Goal: Task Accomplishment & Management: Manage account settings

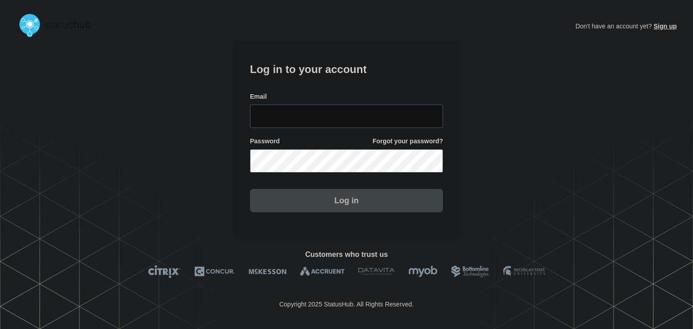
type input "[PERSON_NAME][EMAIL_ADDRESS][PERSON_NAME][DOMAIN_NAME]"
click at [336, 212] on button "Log in" at bounding box center [346, 200] width 193 height 23
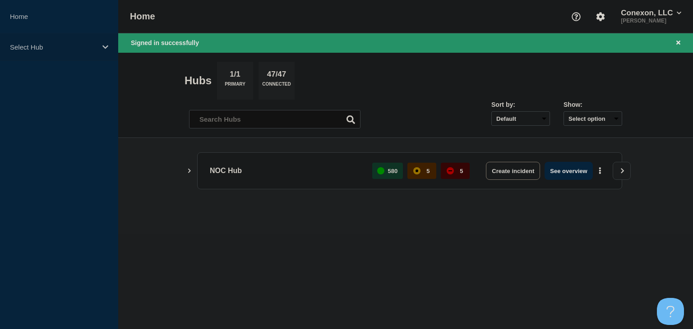
click at [59, 45] on p "Select Hub" at bounding box center [53, 47] width 87 height 8
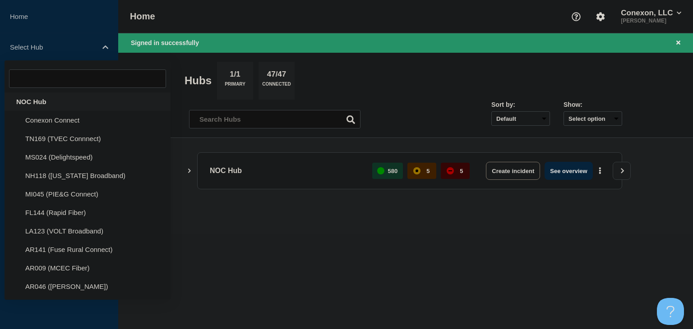
click at [45, 100] on div "NOC Hub" at bounding box center [88, 102] width 166 height 19
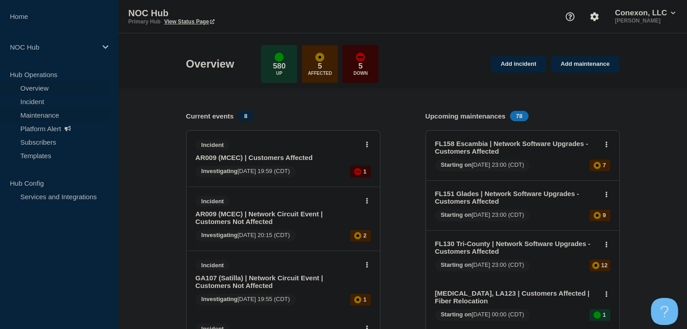
click at [51, 116] on link "Maintenance" at bounding box center [54, 115] width 109 height 14
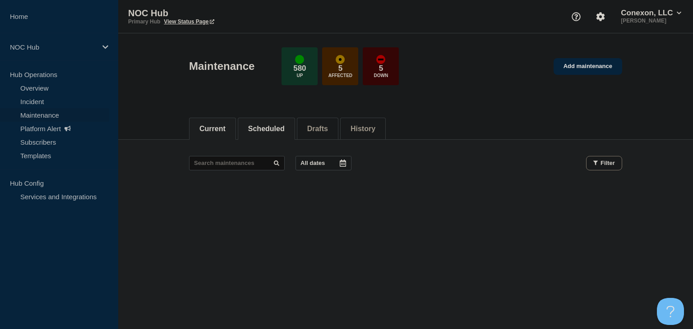
click at [257, 127] on button "Scheduled" at bounding box center [266, 129] width 37 height 8
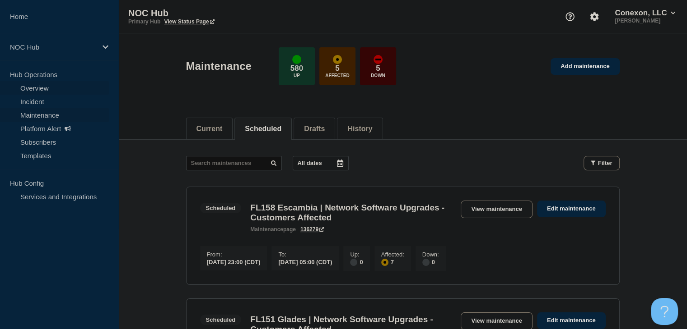
click at [36, 87] on link "Overview" at bounding box center [54, 88] width 109 height 14
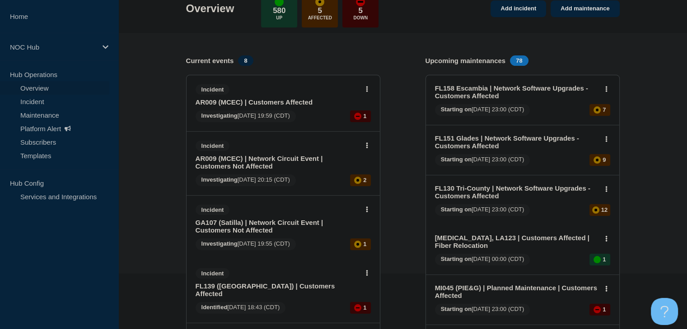
scroll to position [90, 0]
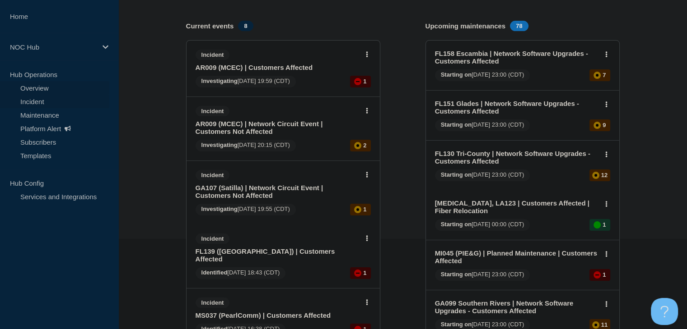
click at [46, 98] on link "Incident" at bounding box center [54, 102] width 109 height 14
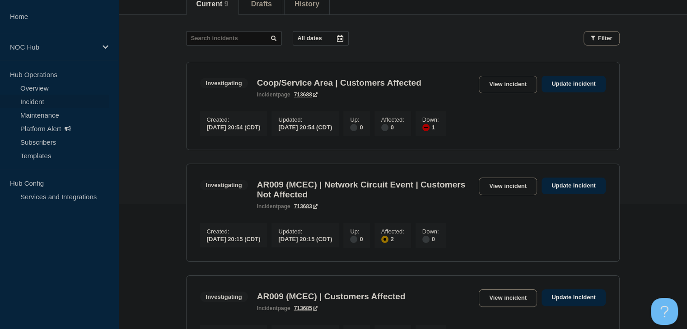
scroll to position [135, 0]
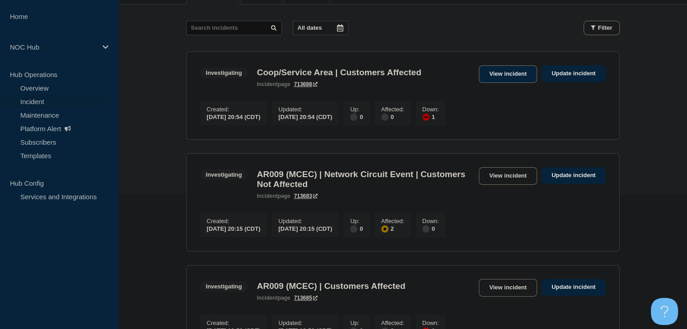
drag, startPoint x: 500, startPoint y: 85, endPoint x: 496, endPoint y: 71, distance: 14.6
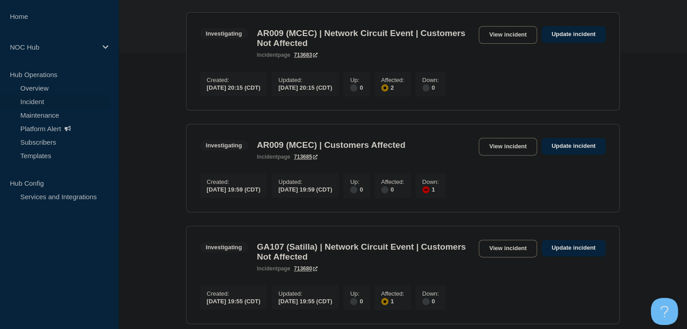
scroll to position [316, 0]
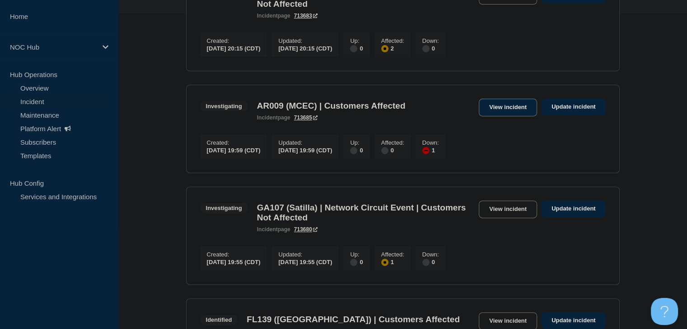
drag, startPoint x: 501, startPoint y: 105, endPoint x: 492, endPoint y: 113, distance: 12.2
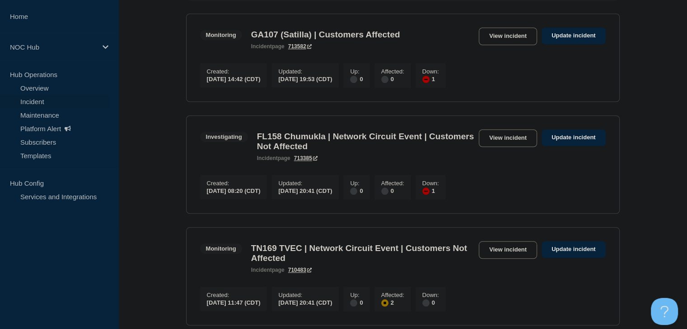
scroll to position [903, 0]
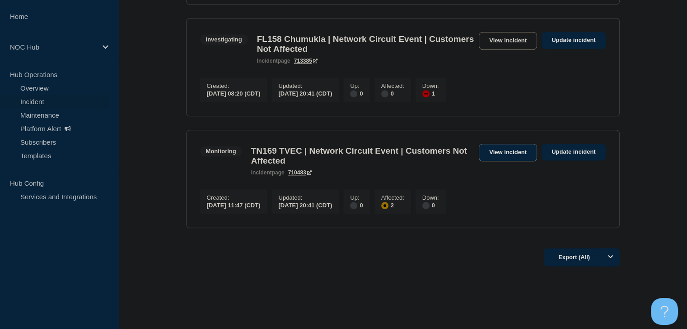
click at [509, 162] on link "View incident" at bounding box center [507, 153] width 58 height 18
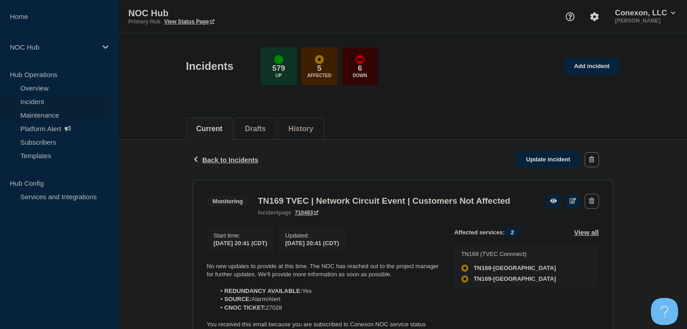
click at [35, 118] on link "Maintenance" at bounding box center [54, 115] width 109 height 14
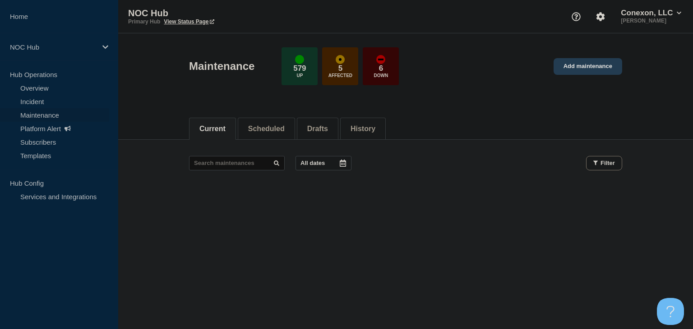
click at [579, 70] on link "Add maintenance" at bounding box center [588, 66] width 69 height 17
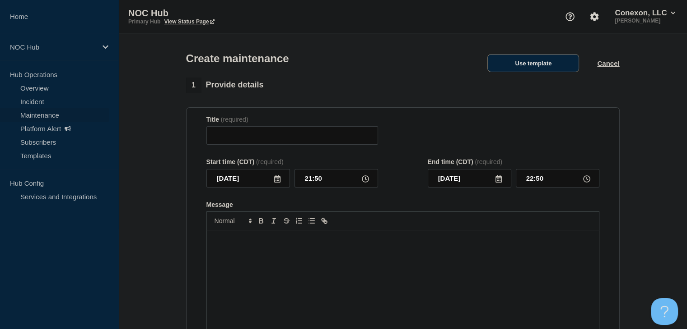
click at [525, 65] on button "Use template" at bounding box center [533, 63] width 92 height 18
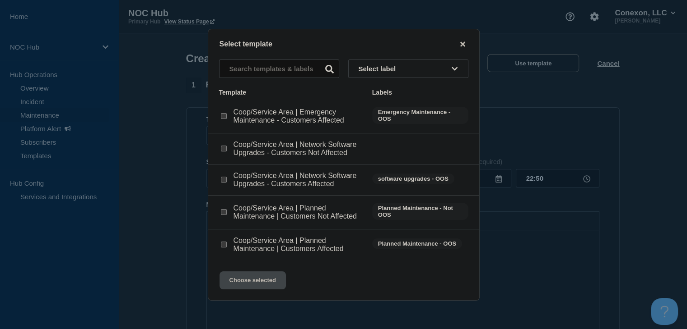
click at [225, 114] on input "Coop/Service Area | Emergency Maintenance - Customers Affected checkbox" at bounding box center [224, 116] width 6 height 6
checkbox input "true"
click at [251, 279] on button "Choose selected" at bounding box center [252, 281] width 66 height 18
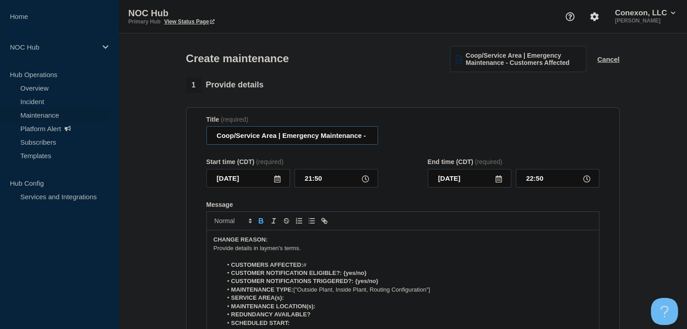
drag, startPoint x: 275, startPoint y: 137, endPoint x: 206, endPoint y: 137, distance: 69.5
click at [206, 137] on input "Coop/Service Area | Emergency Maintenance - Customers Affected" at bounding box center [292, 135] width 172 height 19
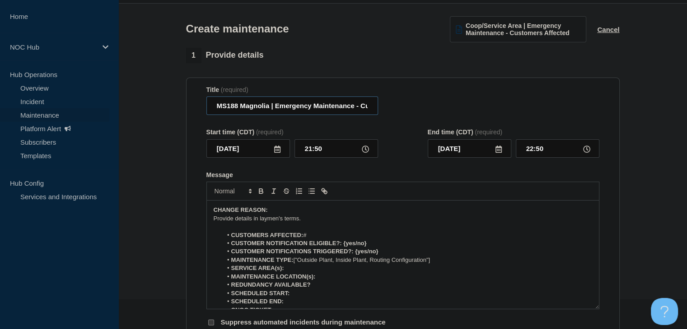
scroll to position [45, 0]
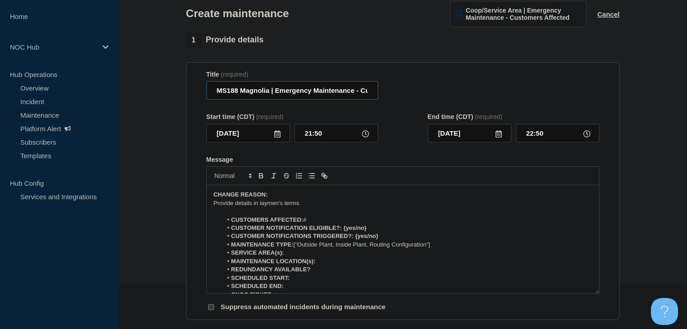
type input "MS188 Magnolia | Emergency Maintenance - Customers Affected"
click at [274, 137] on icon at bounding box center [277, 133] width 6 height 7
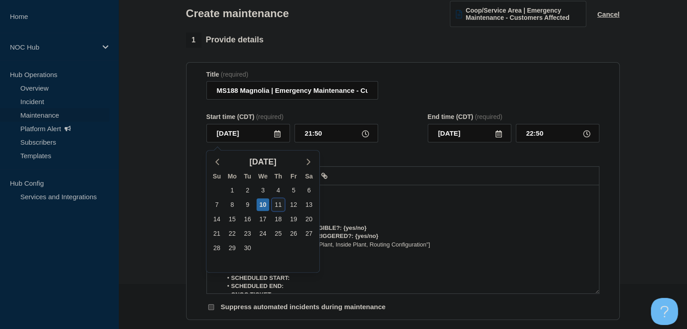
click at [276, 207] on div "11" at bounding box center [278, 205] width 13 height 13
type input "2025-09-11"
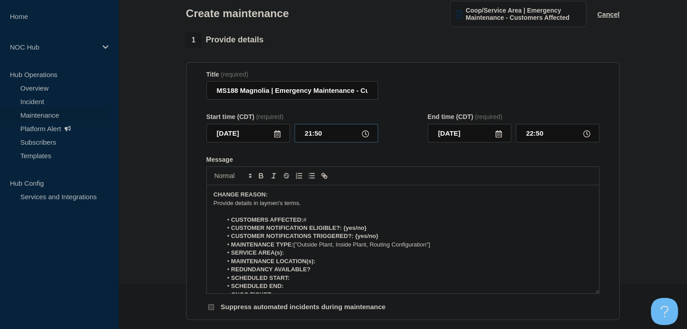
click at [313, 141] on input "21:50" at bounding box center [336, 133] width 84 height 19
type input "00:00"
click at [529, 140] on input "01:00" at bounding box center [557, 133] width 84 height 19
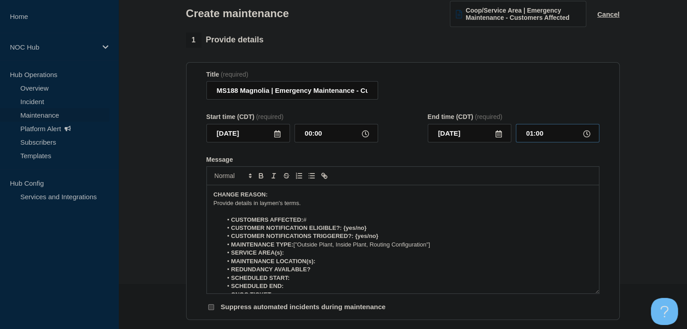
click at [529, 140] on input "01:00" at bounding box center [557, 133] width 84 height 19
type input "06:00"
click at [304, 222] on li "CUSTOMERS AFFECTED: #" at bounding box center [407, 220] width 370 height 8
click at [333, 223] on li "CUSTOMERS AFFECTED: Up to #" at bounding box center [407, 220] width 370 height 8
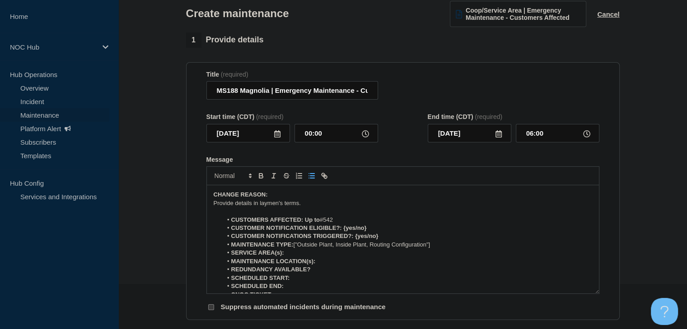
drag, startPoint x: 318, startPoint y: 225, endPoint x: 305, endPoint y: 226, distance: 13.2
click at [305, 224] on li "CUSTOMERS AFFECTED: Up to #542" at bounding box center [407, 220] width 370 height 8
click at [260, 178] on icon "Toggle bold text" at bounding box center [261, 177] width 4 height 2
drag, startPoint x: 368, startPoint y: 232, endPoint x: 344, endPoint y: 232, distance: 23.5
click at [344, 232] on li "CUSTOMER NOTIFICATION ELIGIBLE?: {yes/no}" at bounding box center [407, 228] width 370 height 8
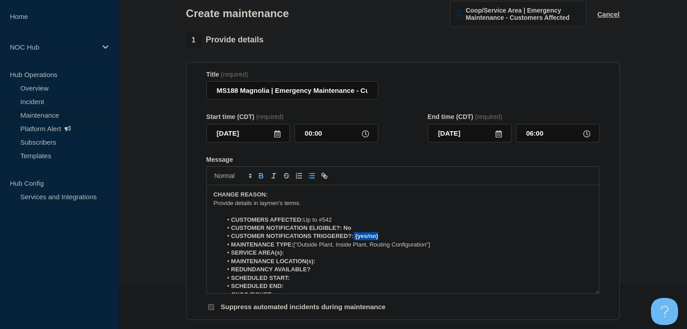
drag, startPoint x: 381, startPoint y: 239, endPoint x: 353, endPoint y: 242, distance: 27.3
click at [353, 241] on li "CUSTOMER NOTIFICATIONS TRIGGERED?: {yes/no}" at bounding box center [407, 236] width 370 height 8
drag, startPoint x: 442, startPoint y: 248, endPoint x: 295, endPoint y: 249, distance: 146.7
click at [295, 249] on li "MAINTENANCE TYPE: ["Outside Plant, Inside Plant, Routing Configuration"]" at bounding box center [407, 245] width 370 height 8
click at [314, 261] on strong "MAINTENANCE LOCATION(s):" at bounding box center [273, 261] width 84 height 7
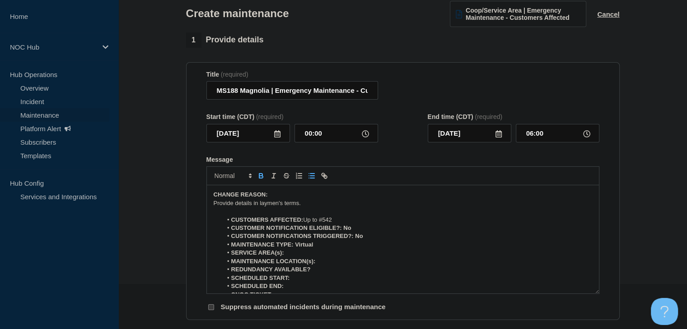
click at [307, 257] on li "SERVICE AREA(s):" at bounding box center [407, 253] width 370 height 8
click at [350, 265] on li "MAINTENANCE LOCATION(s):" at bounding box center [407, 262] width 370 height 8
drag, startPoint x: 341, startPoint y: 255, endPoint x: 286, endPoint y: 256, distance: 54.6
click at [286, 256] on li "SERVICE AREA(s): MS188 Magnolia" at bounding box center [407, 253] width 370 height 8
click at [262, 176] on icon "Toggle bold text" at bounding box center [260, 175] width 3 height 2
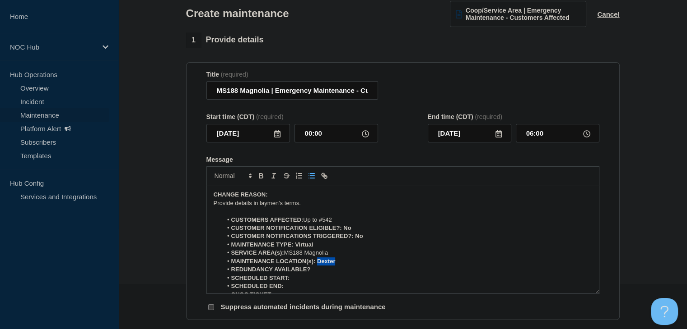
drag, startPoint x: 338, startPoint y: 265, endPoint x: 317, endPoint y: 265, distance: 20.3
click at [317, 265] on li "MAINTENANCE LOCATION(s): Dexter" at bounding box center [407, 262] width 370 height 8
click at [260, 176] on icon "Toggle bold text" at bounding box center [261, 176] width 8 height 8
click at [320, 274] on li "REDUNDANCY AVAILABLE?" at bounding box center [407, 270] width 370 height 8
click at [318, 280] on li "SCHEDULED START:" at bounding box center [407, 278] width 370 height 8
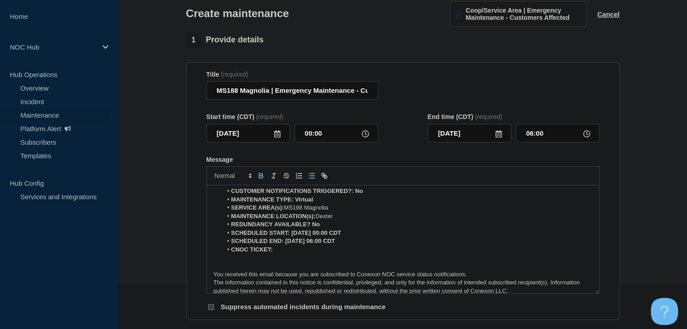
click at [285, 253] on li "CNOC TICKET:" at bounding box center [407, 250] width 370 height 8
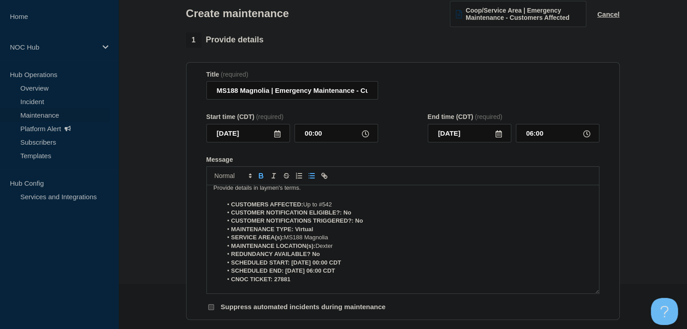
scroll to position [0, 0]
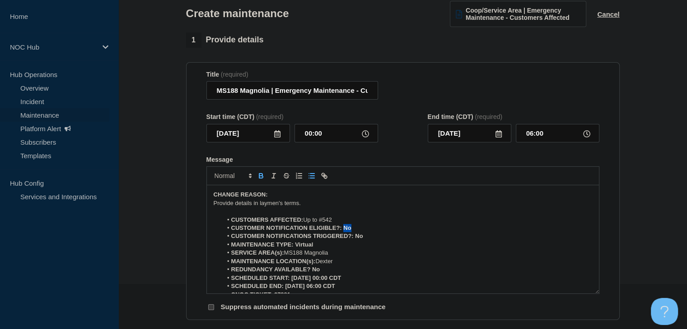
drag, startPoint x: 349, startPoint y: 232, endPoint x: 343, endPoint y: 232, distance: 6.3
click at [343, 232] on li "CUSTOMER NOTIFICATION ELIGIBLE?: No" at bounding box center [407, 228] width 370 height 8
click at [259, 178] on icon "Toggle bold text" at bounding box center [261, 176] width 8 height 8
drag, startPoint x: 367, startPoint y: 237, endPoint x: 352, endPoint y: 239, distance: 15.5
click at [352, 239] on li "CUSTOMER NOTIFICATIONS TRIGGERED?: No" at bounding box center [407, 236] width 370 height 8
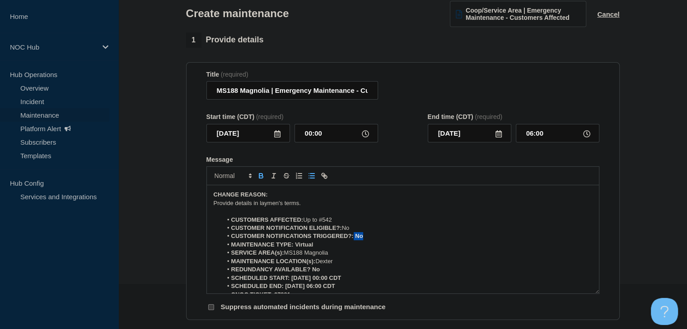
click at [260, 176] on icon "Toggle bold text" at bounding box center [260, 175] width 3 height 2
drag, startPoint x: 319, startPoint y: 246, endPoint x: 295, endPoint y: 247, distance: 23.5
click at [295, 247] on li "MAINTENANCE TYPE: Virtual" at bounding box center [407, 245] width 370 height 8
click at [259, 178] on icon "Toggle bold text" at bounding box center [261, 177] width 4 height 2
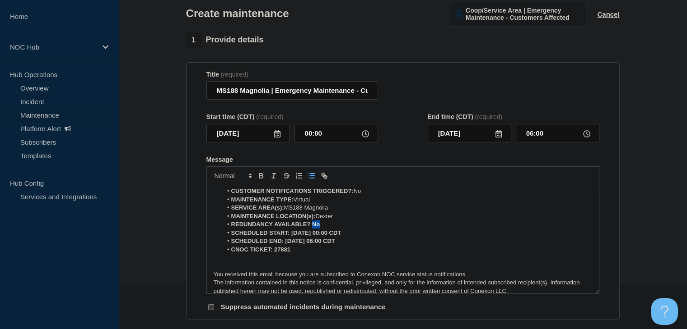
drag, startPoint x: 323, startPoint y: 228, endPoint x: 313, endPoint y: 228, distance: 9.5
click at [313, 228] on li "REDUNDANCY AVAILABLE? No" at bounding box center [407, 225] width 370 height 8
click at [261, 176] on icon "Toggle bold text" at bounding box center [260, 175] width 3 height 2
drag, startPoint x: 361, startPoint y: 237, endPoint x: 290, endPoint y: 235, distance: 70.9
click at [290, 235] on li "SCHEDULED START: 09-11-2025, 00:00 CDT" at bounding box center [407, 233] width 370 height 8
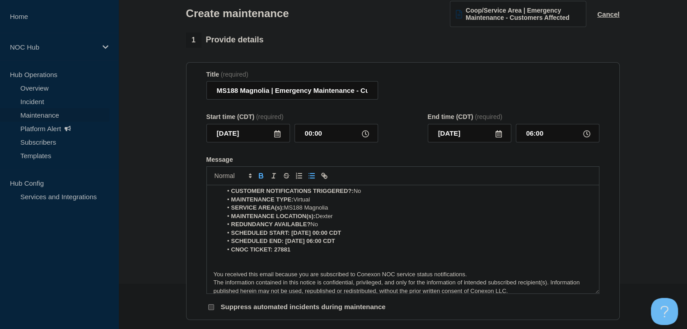
click at [258, 180] on icon "Toggle bold text" at bounding box center [261, 176] width 8 height 8
drag, startPoint x: 350, startPoint y: 246, endPoint x: 284, endPoint y: 245, distance: 66.4
click at [284, 246] on li "SCHEDULED END: 09-11-2025, 06:00 CDT" at bounding box center [407, 241] width 370 height 8
click at [260, 174] on button "Toggle bold text" at bounding box center [261, 176] width 13 height 11
drag, startPoint x: 283, startPoint y: 255, endPoint x: 273, endPoint y: 255, distance: 10.4
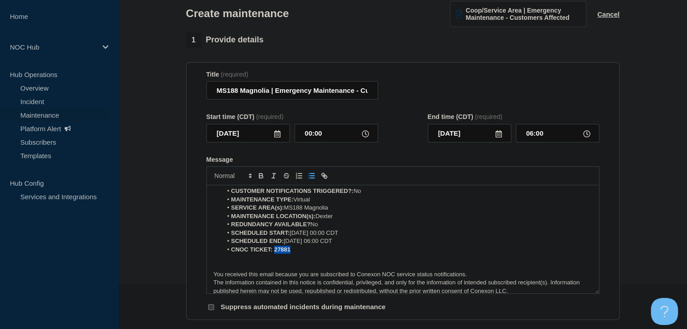
click at [273, 254] on li "CNOC TICKET: 27881" at bounding box center [407, 250] width 370 height 8
click at [259, 178] on icon "Toggle bold text" at bounding box center [261, 177] width 4 height 2
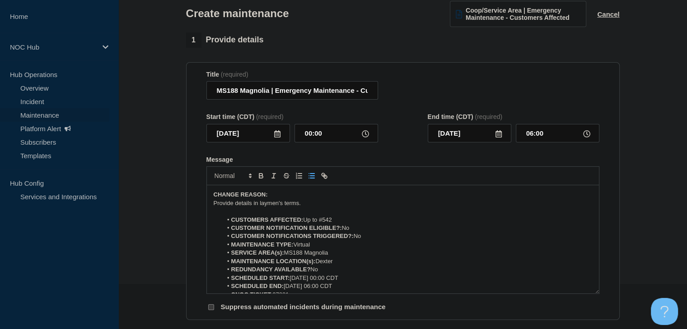
click at [243, 207] on p "﻿Provide details in laymen's terms." at bounding box center [402, 204] width 378 height 8
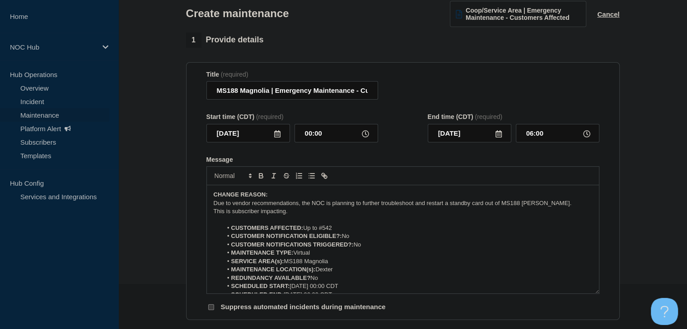
scroll to position [226, 0]
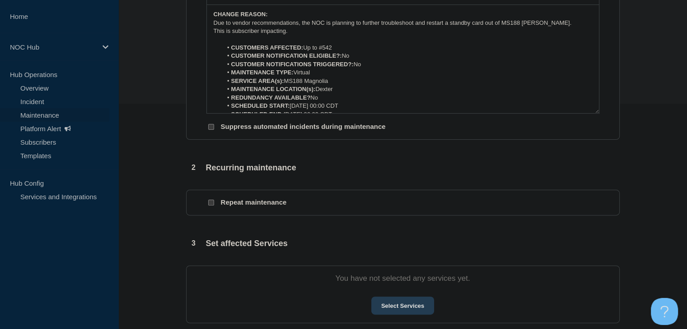
click at [406, 311] on button "Select Services" at bounding box center [402, 306] width 63 height 18
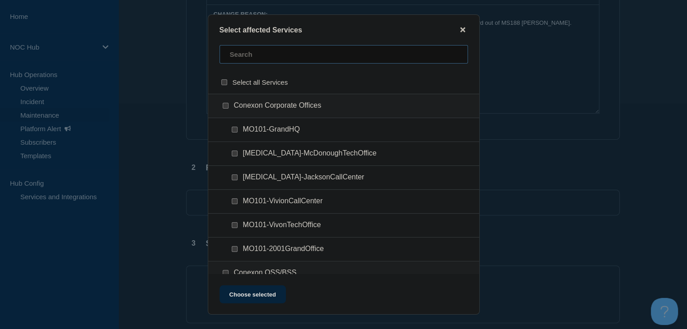
click at [244, 60] on input "text" at bounding box center [343, 54] width 248 height 19
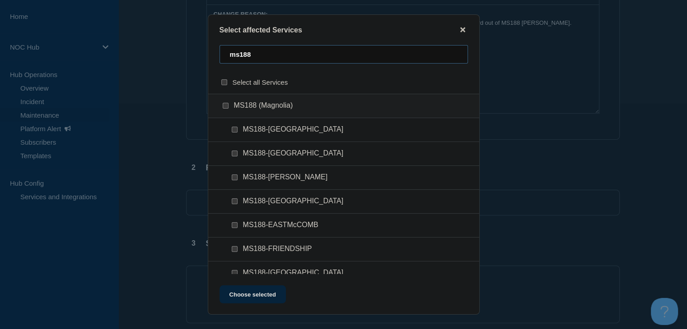
type input "ms188"
click at [232, 179] on input "MS188-DEXTER checkbox" at bounding box center [235, 178] width 6 height 6
checkbox input "true"
click at [247, 296] on button "Choose selected" at bounding box center [252, 295] width 66 height 18
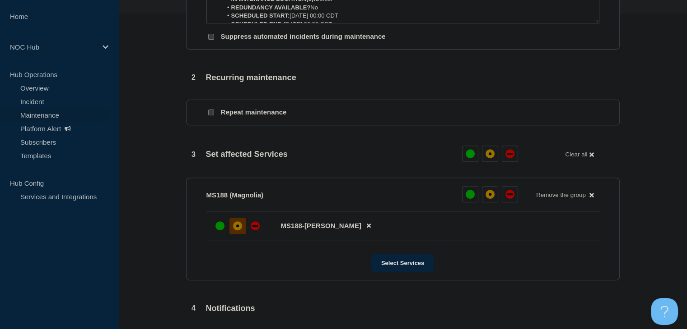
click at [242, 233] on div at bounding box center [237, 226] width 16 height 16
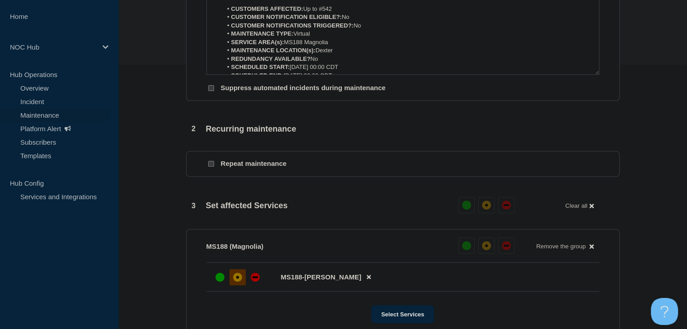
scroll to position [90, 0]
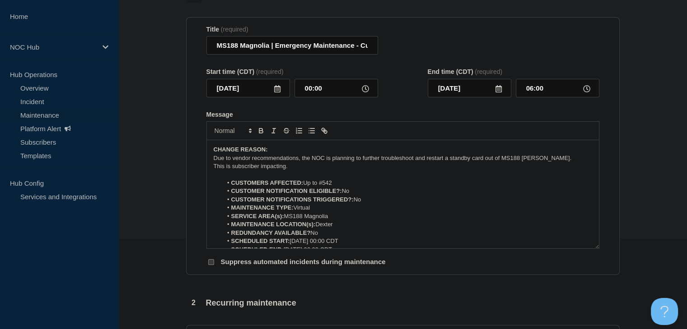
click at [424, 162] on p "Due to vendor recommendations, the NOC is planning to further troubleshoot and …" at bounding box center [402, 158] width 378 height 8
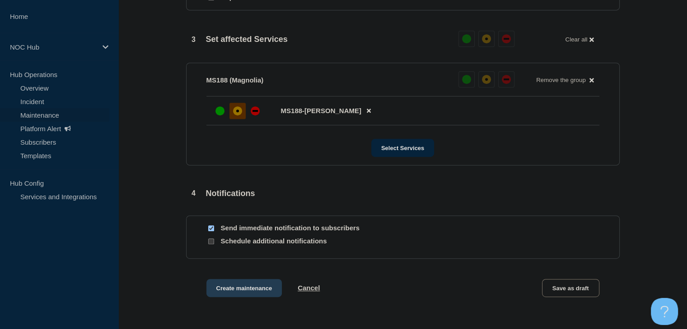
scroll to position [497, 0]
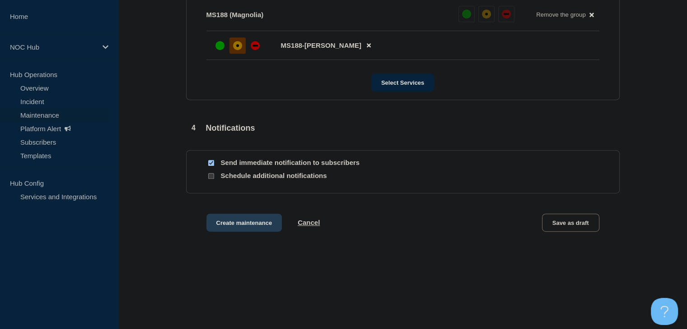
click at [253, 232] on button "Create maintenance" at bounding box center [244, 223] width 76 height 18
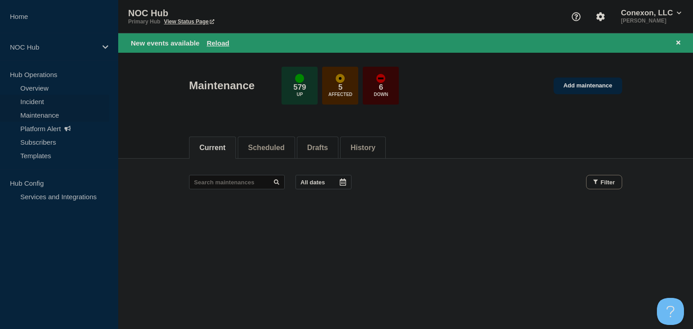
click at [53, 99] on link "Incident" at bounding box center [54, 102] width 109 height 14
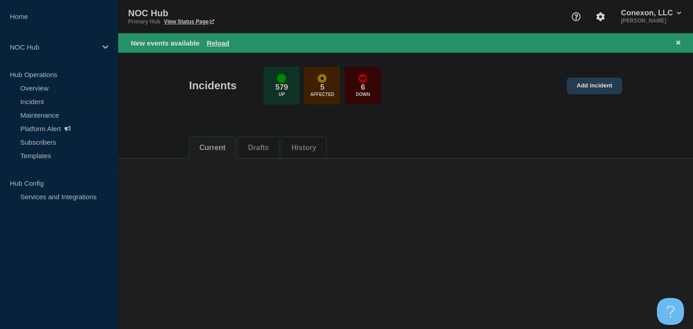
click at [605, 84] on link "Add incident" at bounding box center [595, 86] width 56 height 17
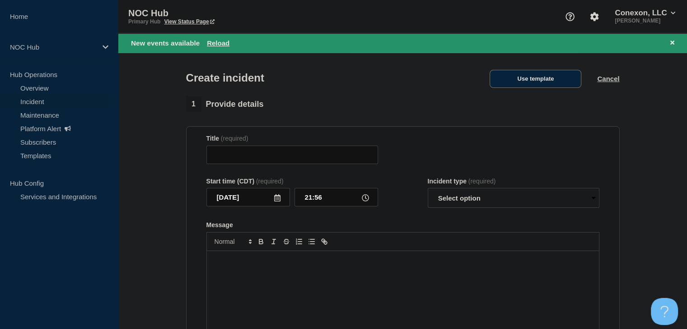
click at [556, 76] on button "Use template" at bounding box center [535, 79] width 92 height 18
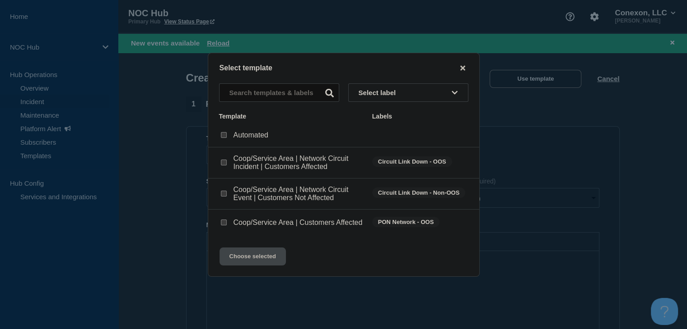
click at [224, 220] on div at bounding box center [223, 222] width 9 height 9
click at [224, 223] on input "Coop/Service Area | Customers Affected checkbox" at bounding box center [224, 223] width 6 height 6
checkbox input "true"
click at [241, 260] on button "Choose selected" at bounding box center [252, 257] width 66 height 18
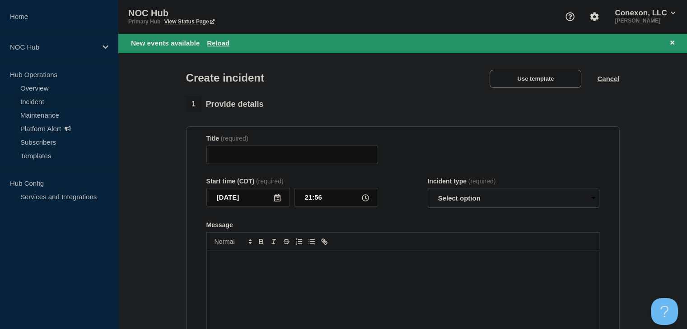
type input "Coop/Service Area | Customers Affected"
select select "investigating"
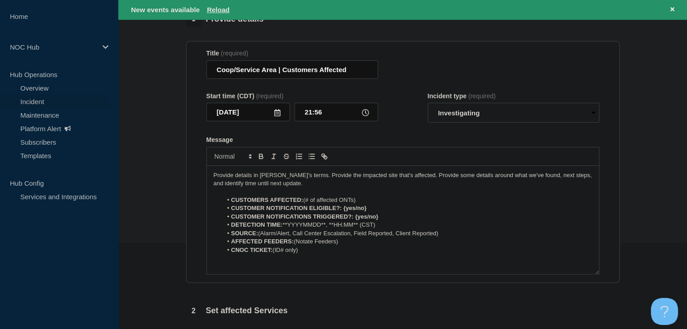
scroll to position [90, 0]
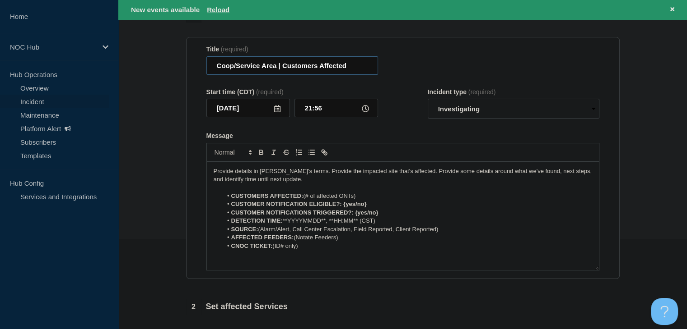
drag, startPoint x: 276, startPoint y: 66, endPoint x: 194, endPoint y: 67, distance: 82.6
click at [194, 67] on section "Title (required) Coop/Service Area | Customers Affected Start time (CDT) (requi…" at bounding box center [402, 158] width 433 height 242
type input "MS188 Dexter | Customers Affected"
click at [461, 109] on select "Select option Investigating Identified Monitoring" at bounding box center [513, 109] width 172 height 20
click at [394, 125] on form "Title (required) MS188 Dexter | Customers Affected Start time (CDT) (required) …" at bounding box center [402, 158] width 393 height 225
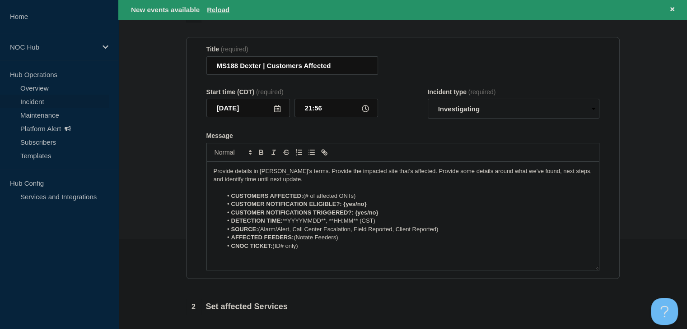
drag, startPoint x: 361, startPoint y: 197, endPoint x: 304, endPoint y: 197, distance: 56.4
click at [304, 197] on li "CUSTOMERS AFFECTED: (# of affected ONTs)" at bounding box center [407, 196] width 370 height 8
drag, startPoint x: 369, startPoint y: 203, endPoint x: 342, endPoint y: 204, distance: 26.6
click at [342, 204] on li "CUSTOMER NOTIFICATION ELIGIBLE?: {yes/no}" at bounding box center [407, 204] width 370 height 8
drag, startPoint x: 383, startPoint y: 217, endPoint x: 356, endPoint y: 216, distance: 27.1
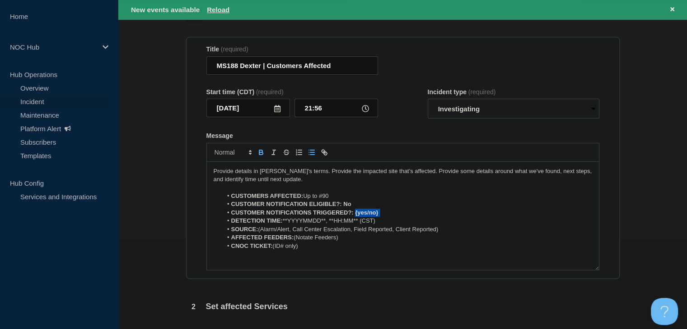
click at [356, 216] on li "CUSTOMER NOTIFICATIONS TRIGGERED?: {yes/no}" at bounding box center [407, 213] width 370 height 8
drag, startPoint x: 365, startPoint y: 215, endPoint x: 354, endPoint y: 215, distance: 10.8
click at [354, 215] on li "CUSTOMER NOTIFICATIONS TRIGGERED?: No" at bounding box center [407, 213] width 370 height 8
drag, startPoint x: 358, startPoint y: 208, endPoint x: 343, endPoint y: 209, distance: 14.9
click at [343, 209] on li "CUSTOMER NOTIFICATION ELIGIBLE?: No" at bounding box center [407, 204] width 370 height 8
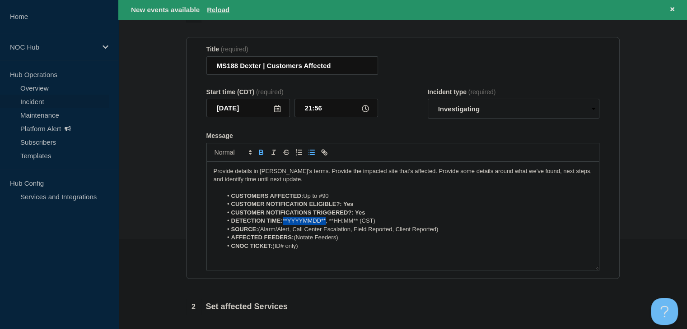
drag, startPoint x: 326, startPoint y: 223, endPoint x: 298, endPoint y: 220, distance: 28.5
click at [283, 224] on li "DETECTION TIME: **YYYYMMDD**, **HH:MM** (CST)" at bounding box center [407, 221] width 370 height 8
drag, startPoint x: 368, startPoint y: 224, endPoint x: 317, endPoint y: 225, distance: 51.5
click at [317, 225] on li "DETECTION TIME: 09-10-2025, **HH:MM** (CST)" at bounding box center [407, 221] width 370 height 8
drag, startPoint x: 455, startPoint y: 232, endPoint x: 352, endPoint y: 233, distance: 103.8
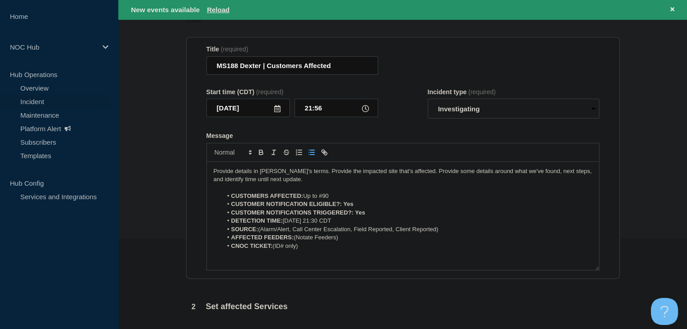
click at [352, 233] on li "SOURCE: (Alarm/Alert, Call Center Escalation, Field Reported, Client Reported)" at bounding box center [407, 230] width 370 height 8
click at [262, 232] on li "SOURCE: (Alarm/Alert, Call Center Escalation" at bounding box center [407, 230] width 370 height 8
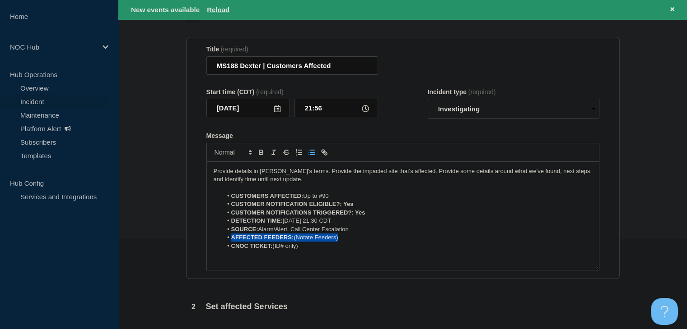
drag, startPoint x: 347, startPoint y: 242, endPoint x: 226, endPoint y: 239, distance: 121.0
click at [226, 239] on li "AFFECTED FEEDERS: (Notate Feeders)" at bounding box center [407, 238] width 370 height 8
click at [309, 242] on li "CNOC TICKET: (ID# only)" at bounding box center [407, 238] width 370 height 8
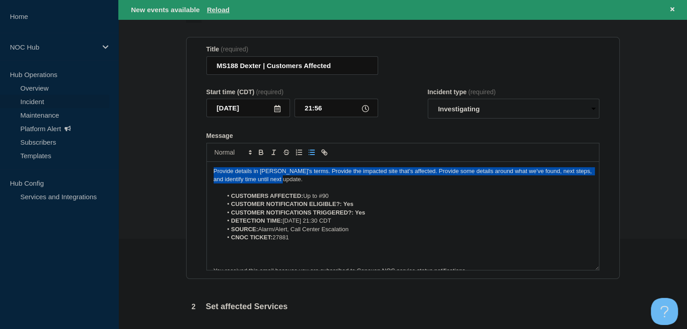
drag, startPoint x: 195, startPoint y: 168, endPoint x: 157, endPoint y: 161, distance: 38.5
click at [157, 161] on section "1 Provide details Title (required) MS188 Dexter | Customers Affected Start time…" at bounding box center [402, 265] width 568 height 517
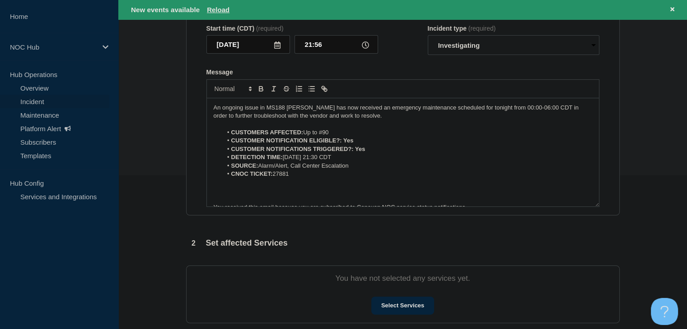
scroll to position [226, 0]
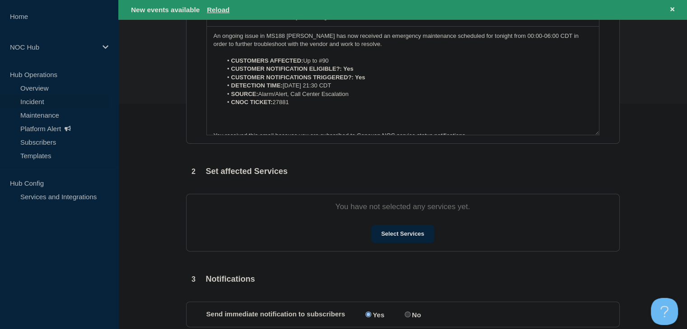
click at [412, 254] on div "1 Provide details Title (required) MS188 Dexter | Customers Affected Start time…" at bounding box center [403, 130] width 444 height 517
click at [402, 239] on button "Select Services" at bounding box center [402, 234] width 63 height 18
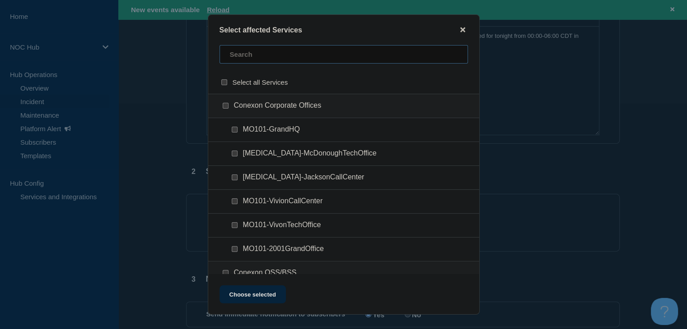
click at [282, 46] on input "text" at bounding box center [343, 54] width 248 height 19
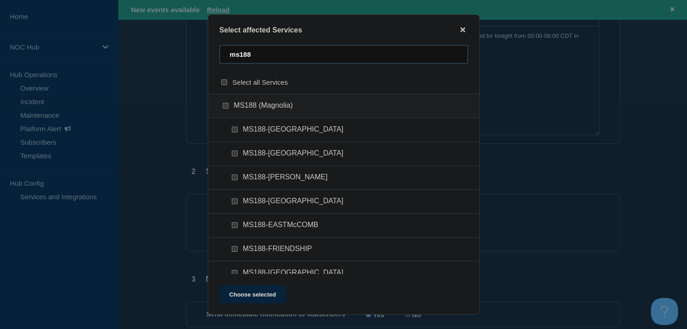
type input "ms188"
click at [235, 179] on input "MS188-DEXTER checkbox" at bounding box center [235, 178] width 6 height 6
checkbox input "true"
click at [242, 298] on button "Choose selected" at bounding box center [252, 295] width 66 height 18
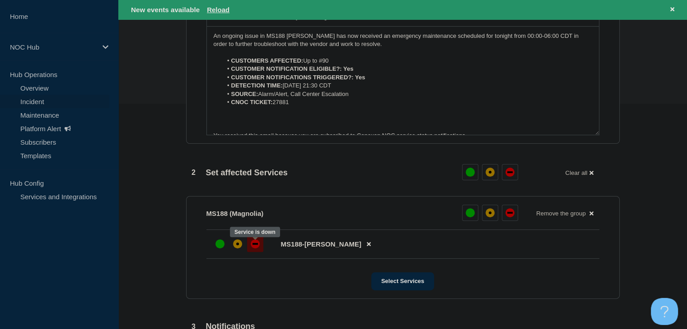
click at [251, 252] on div at bounding box center [255, 244] width 16 height 16
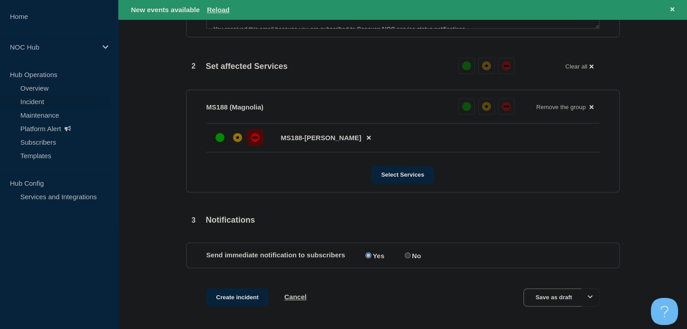
scroll to position [372, 0]
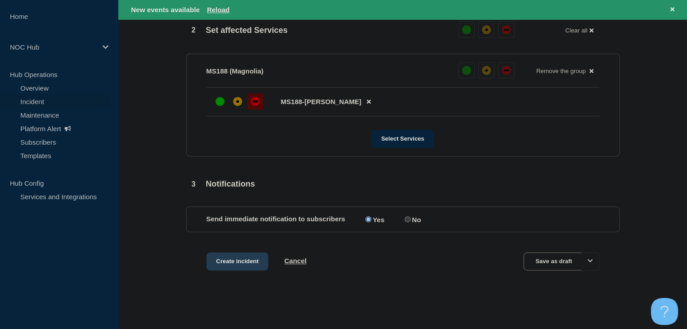
click at [232, 262] on button "Create incident" at bounding box center [237, 262] width 62 height 18
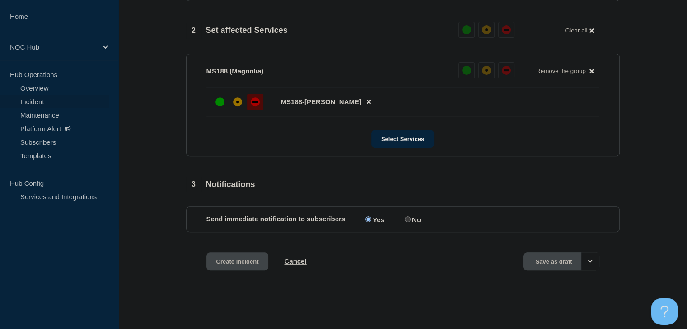
scroll to position [353, 0]
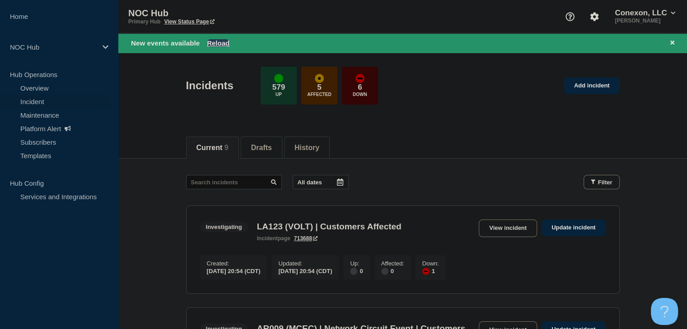
click at [220, 43] on button "Reload" at bounding box center [218, 43] width 23 height 8
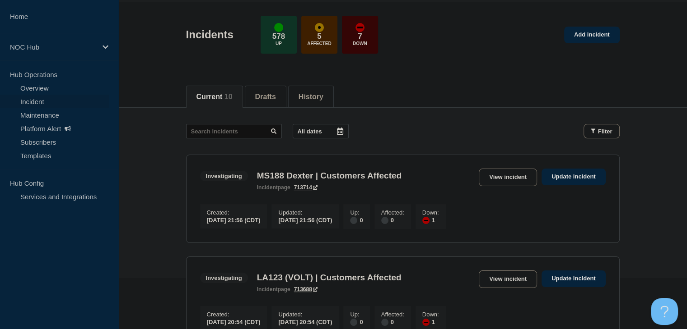
scroll to position [71, 0]
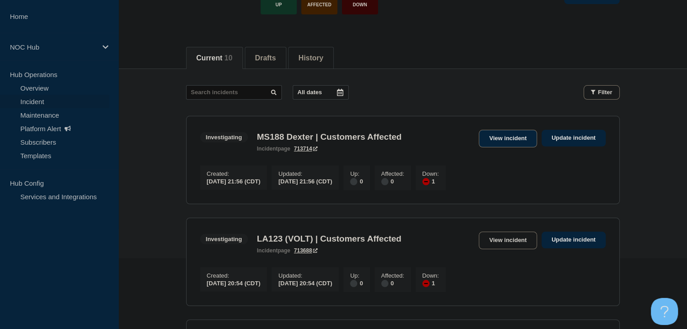
click at [497, 136] on link "View incident" at bounding box center [507, 139] width 58 height 18
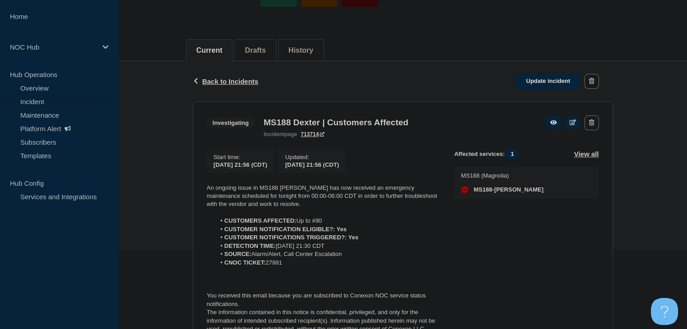
scroll to position [127, 0]
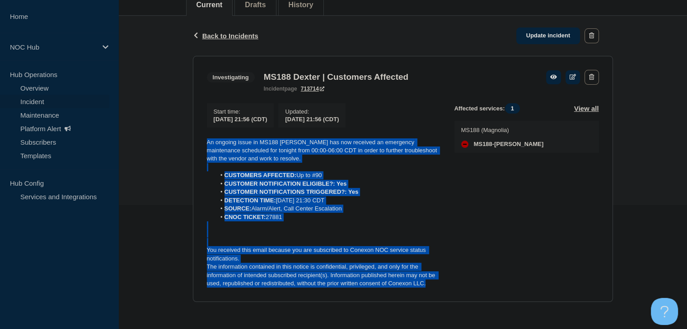
drag, startPoint x: 374, startPoint y: 257, endPoint x: 207, endPoint y: 133, distance: 207.8
click at [200, 130] on section "Investigating MS188 Dexter | Customers Affected incident page 713714 Start time…" at bounding box center [403, 179] width 420 height 246
copy div "An ongoing issue in MS188 Dexter has now received an emergency maintenance sche…"
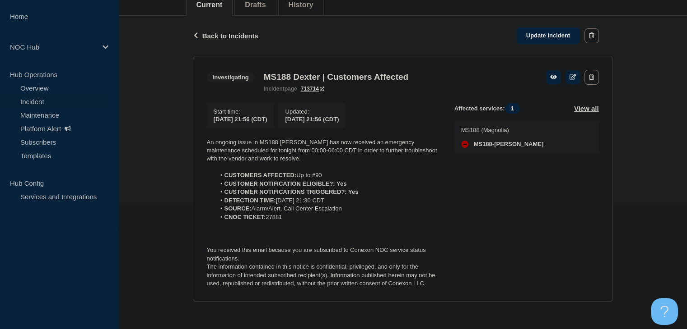
click at [180, 100] on div "Back Back to Incidents Update incident Investigating MS188 Dexter | Customers A…" at bounding box center [402, 166] width 568 height 300
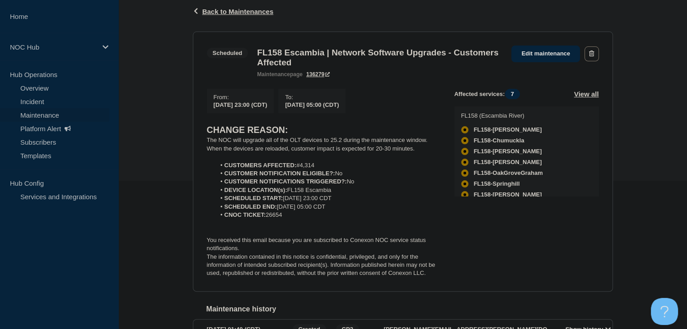
scroll to position [163, 0]
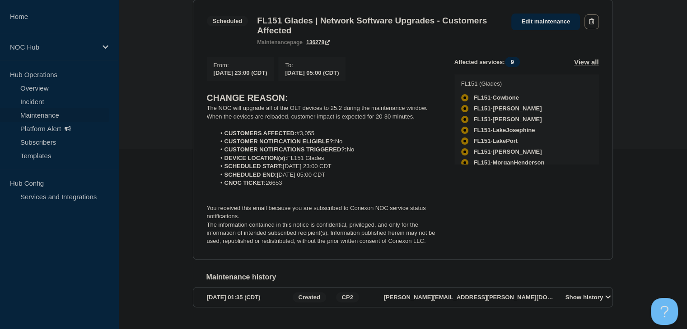
scroll to position [135, 0]
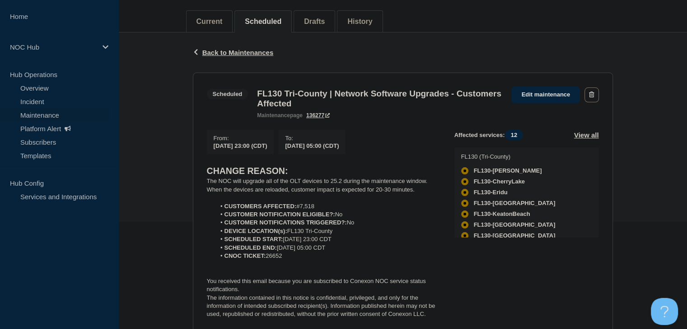
scroll to position [90, 0]
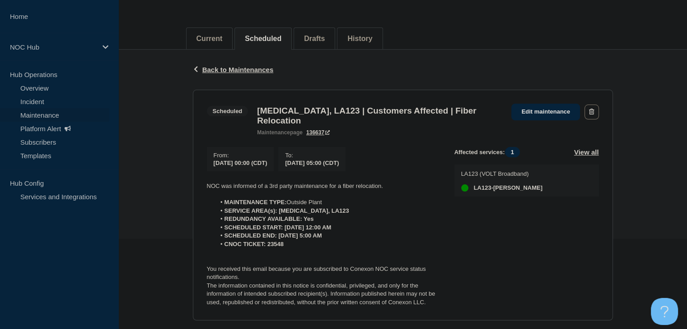
scroll to position [179, 0]
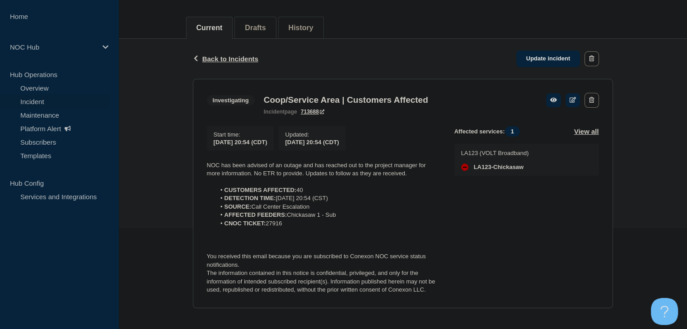
scroll to position [111, 0]
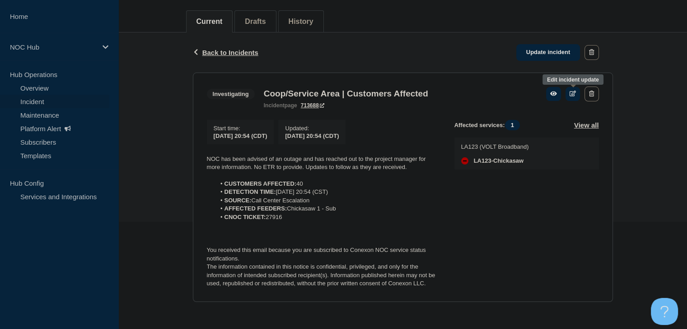
drag, startPoint x: 571, startPoint y: 91, endPoint x: 675, endPoint y: 81, distance: 104.7
click at [571, 91] on icon at bounding box center [572, 94] width 7 height 6
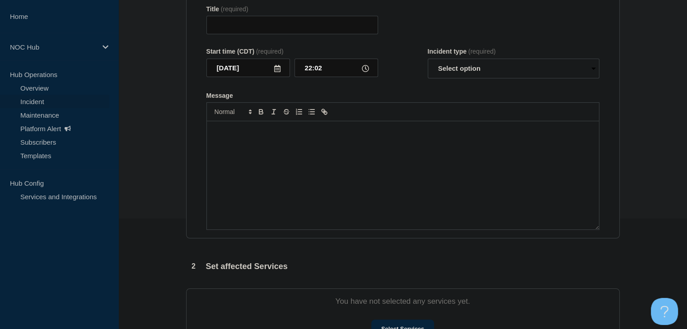
type input "LA123 (VOLT) | Customers Affected"
type input "20:54"
select select "investigating"
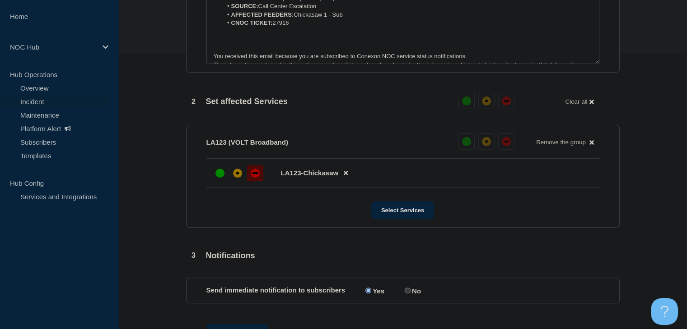
scroll to position [330, 0]
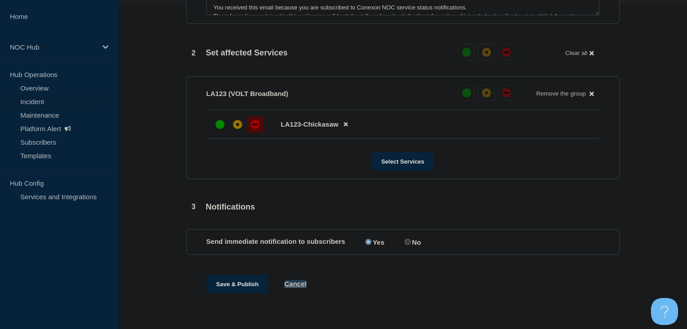
click at [296, 288] on button "Cancel" at bounding box center [295, 284] width 22 height 8
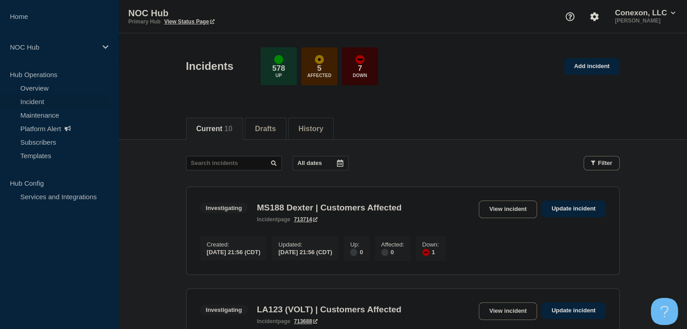
scroll to position [135, 0]
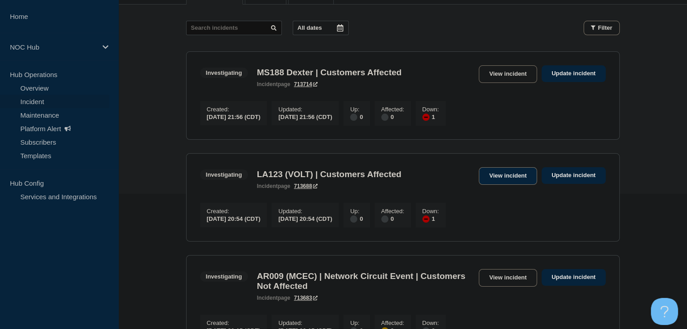
click at [491, 179] on link "View incident" at bounding box center [507, 176] width 58 height 18
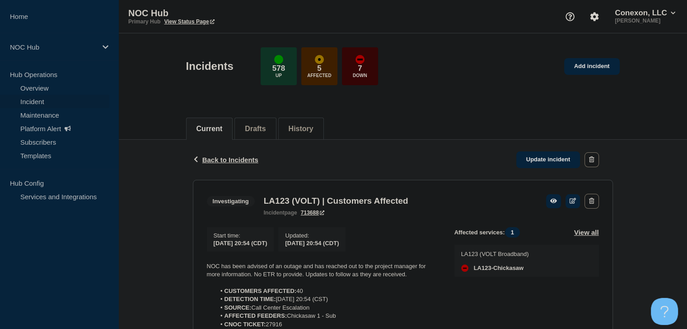
scroll to position [111, 0]
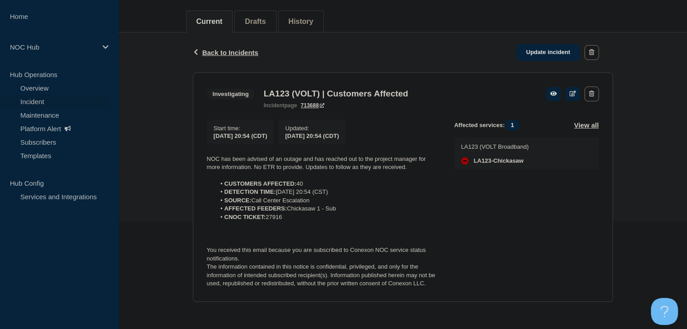
click at [216, 125] on p "Start time :" at bounding box center [240, 128] width 54 height 7
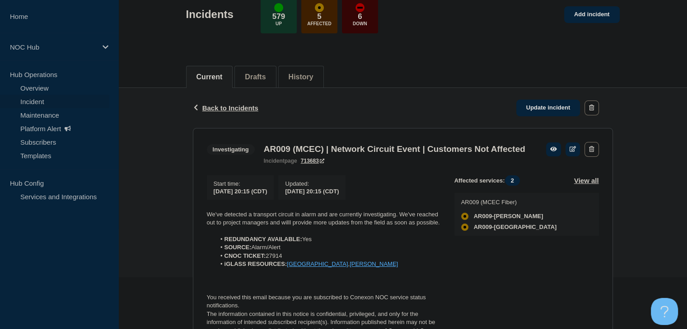
scroll to position [114, 0]
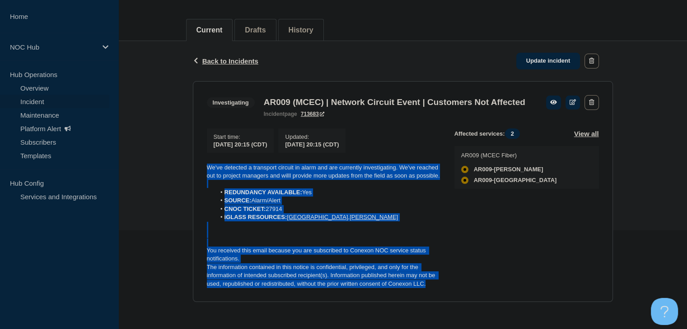
drag, startPoint x: 442, startPoint y: 291, endPoint x: 168, endPoint y: 163, distance: 302.1
click at [168, 163] on div "Back Back to Incidents Update incident Investigating AR009 (MCEC) | Network Cir…" at bounding box center [402, 178] width 568 height 275
copy div "We've detected a transport circuit in alarm and are currently investigating. We…"
click at [545, 53] on link "Update incident" at bounding box center [548, 61] width 64 height 17
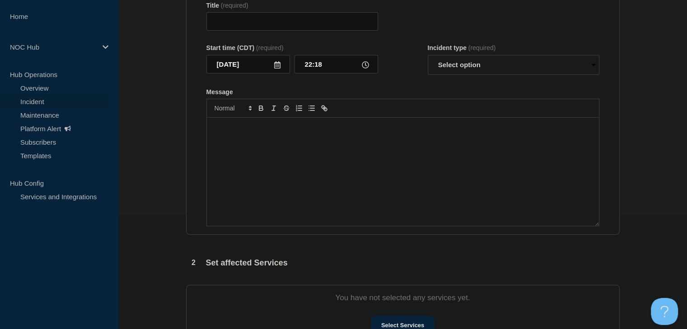
click at [330, 204] on div "Message" at bounding box center [403, 172] width 392 height 108
type input "AR009 (MCEC) | Network Circuit Event | Customers Not Affected"
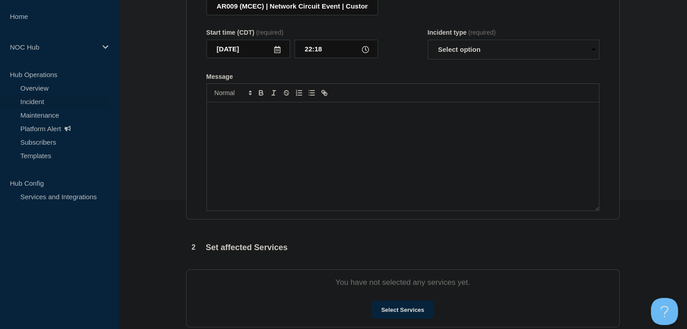
scroll to position [4, 0]
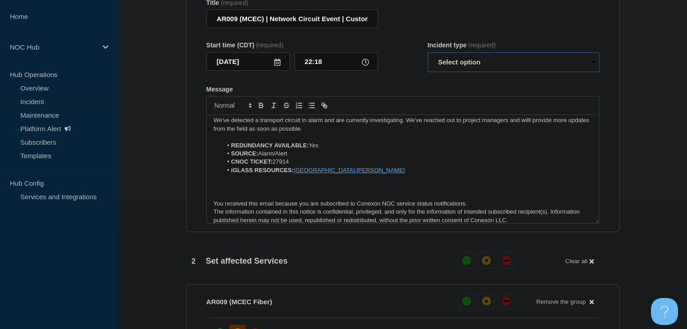
drag, startPoint x: 447, startPoint y: 65, endPoint x: 446, endPoint y: 76, distance: 10.4
click at [447, 65] on select "Select option Investigating Identified Monitoring Resolved" at bounding box center [513, 62] width 172 height 20
select select "investigating"
click at [427, 58] on select "Select option Investigating Identified Monitoring Resolved" at bounding box center [513, 62] width 172 height 20
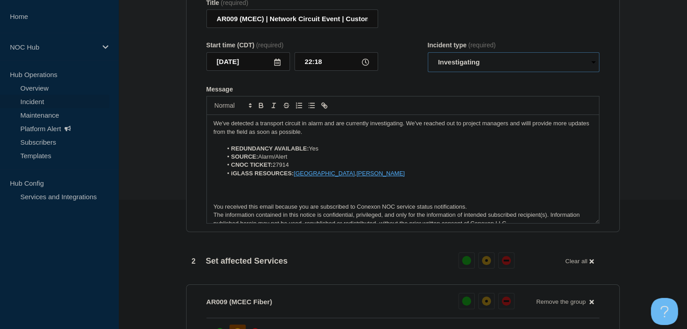
scroll to position [0, 0]
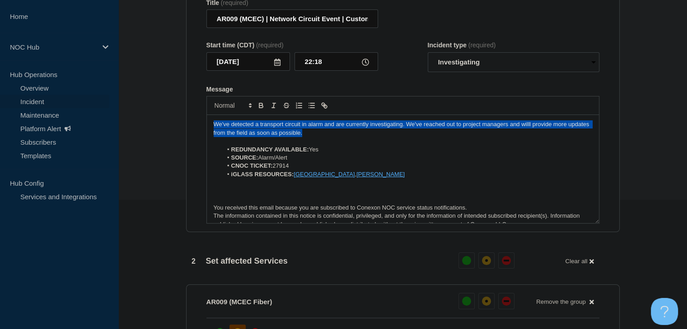
drag, startPoint x: 330, startPoint y: 138, endPoint x: 61, endPoint y: 102, distance: 271.4
click at [61, 102] on div "Home NOC Hub Hub Operations Overview Incident Maintenance Platform Alert Subscr…" at bounding box center [343, 255] width 687 height 770
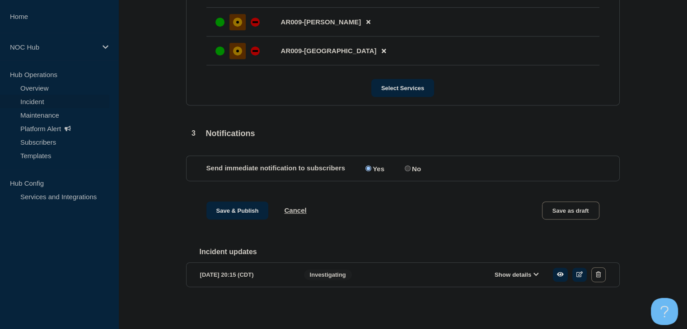
scroll to position [450, 0]
click at [222, 213] on button "Save & Publish" at bounding box center [237, 211] width 62 height 18
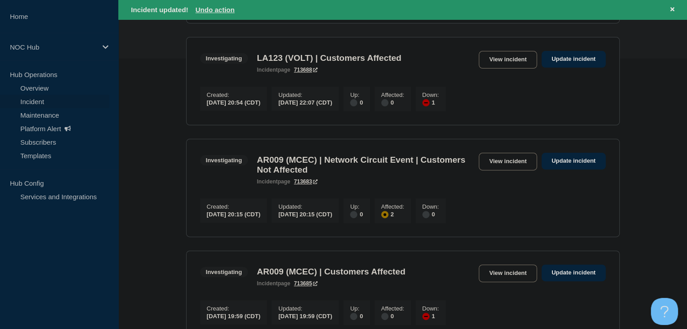
scroll to position [361, 0]
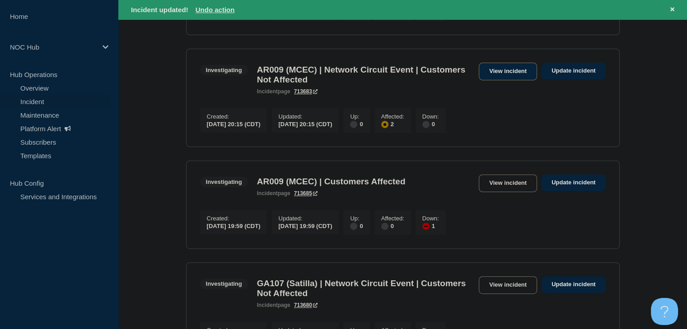
click at [487, 73] on link "View incident" at bounding box center [507, 72] width 58 height 18
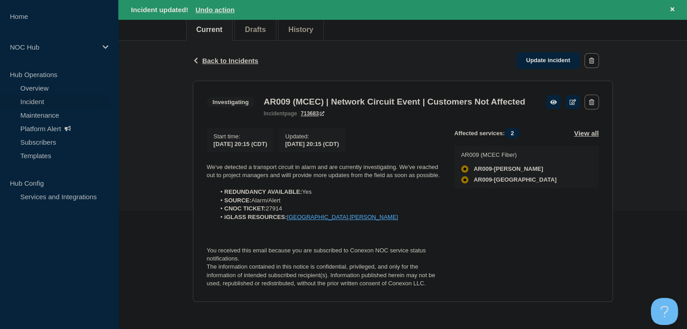
scroll to position [134, 0]
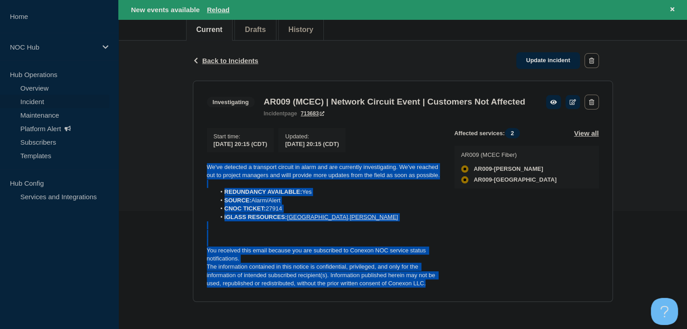
drag, startPoint x: 424, startPoint y: 286, endPoint x: 188, endPoint y: 170, distance: 263.4
click at [188, 170] on div "Back Back to Incidents Update incident Investigating AR009 (MCEC) | Network Cir…" at bounding box center [402, 178] width 433 height 275
copy div "We've detected a transport circuit in alarm and are currently investigating. We…"
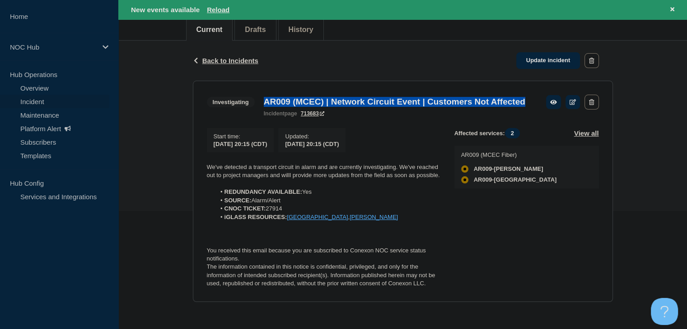
drag, startPoint x: 309, startPoint y: 100, endPoint x: 264, endPoint y: 86, distance: 47.8
click at [264, 97] on h3 "AR009 (MCEC) | Network Circuit Event | Customers Not Affected" at bounding box center [394, 102] width 261 height 10
copy h3 "AR009 (MCEC) | Network Circuit Event | Customers Not Affected"
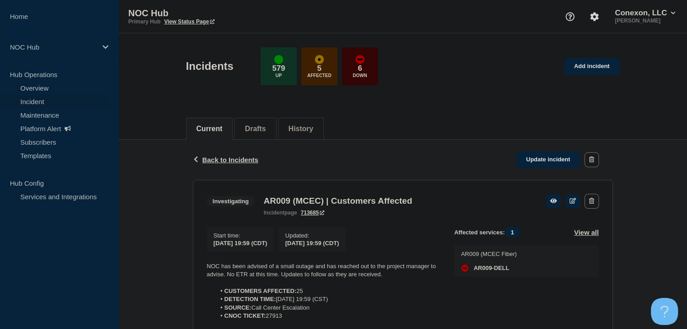
scroll to position [90, 0]
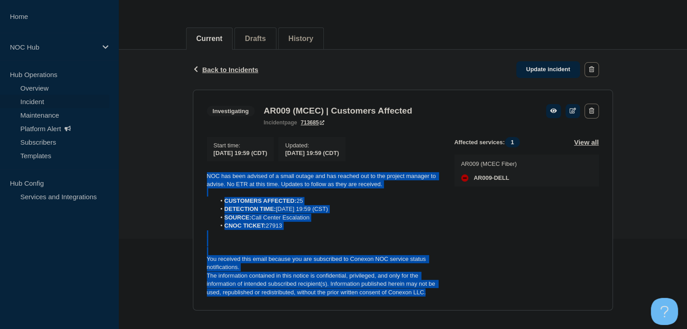
drag, startPoint x: 436, startPoint y: 298, endPoint x: 196, endPoint y: 179, distance: 268.1
click at [196, 179] on section "Investigating AR009 (MCEC) | Customers Affected incident page 713685 Start time…" at bounding box center [403, 201] width 420 height 222
copy div "NOC has been advised of a small outage and has reached out to the project manag…"
click at [563, 65] on link "Update incident" at bounding box center [548, 69] width 64 height 17
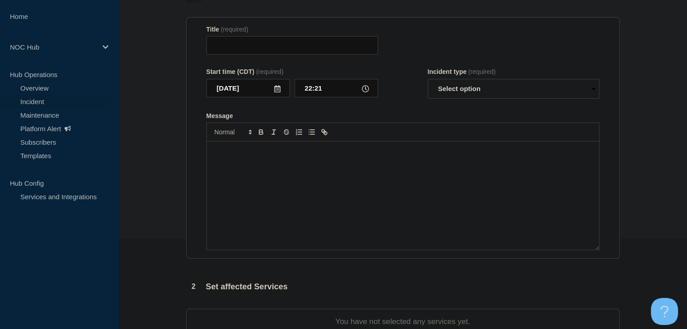
click at [301, 195] on div "Message" at bounding box center [403, 196] width 392 height 108
type input "AR009 (MCEC) | Customers Affected"
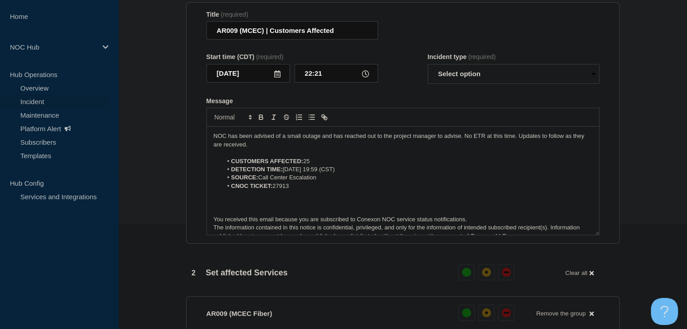
scroll to position [4, 0]
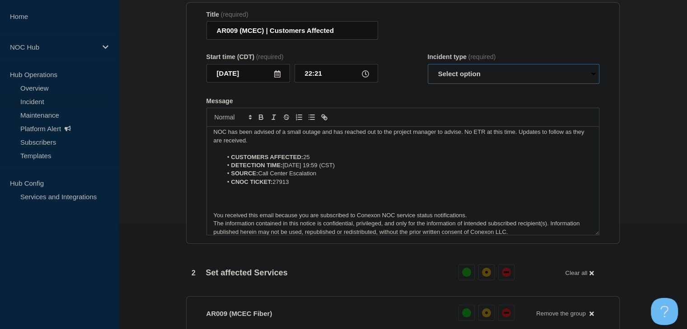
click at [488, 84] on select "Select option Investigating Identified Monitoring Resolved" at bounding box center [513, 74] width 172 height 20
select select "monitoring"
click at [427, 82] on select "Select option Investigating Identified Monitoring Resolved" at bounding box center [513, 74] width 172 height 20
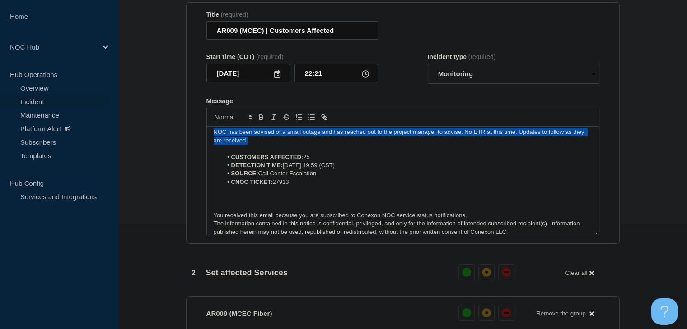
scroll to position [0, 0]
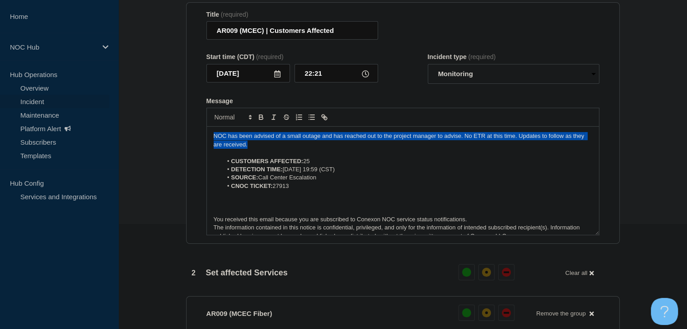
drag, startPoint x: 266, startPoint y: 156, endPoint x: 197, endPoint y: 148, distance: 69.5
click at [197, 148] on section "Title (required) AR009 (MCEC) | Customers Affected Start time (CDT) (required) …" at bounding box center [402, 123] width 433 height 242
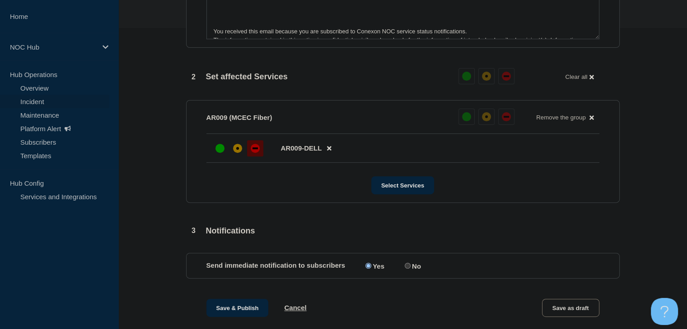
scroll to position [150, 0]
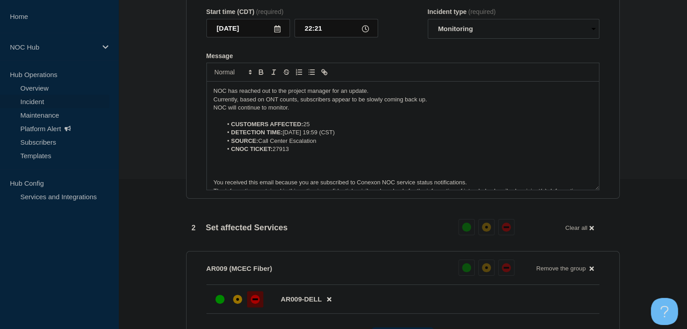
click at [314, 129] on li "CUSTOMERS AFFECTED: 25" at bounding box center [407, 125] width 370 height 8
click at [317, 129] on li "CUSTOMERS AFFECTED: 25" at bounding box center [407, 125] width 370 height 8
click at [446, 104] on p "Currently, based on ONT counts, subscribers appear to be slowly coming back up." at bounding box center [402, 100] width 378 height 8
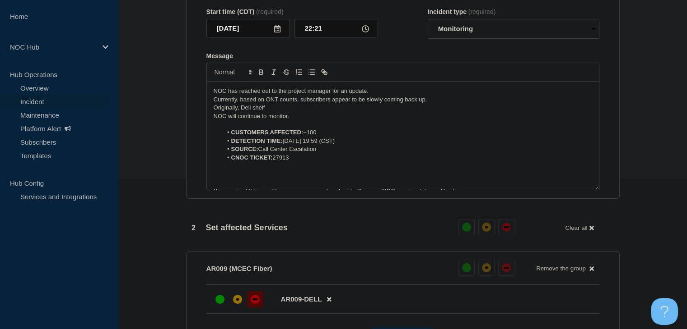
click at [298, 112] on p "Originally, Dell shelf" at bounding box center [402, 108] width 378 height 8
click at [298, 112] on p "Originally, Dell shelf 4 was affected, but we are also seeing customers affecte…" at bounding box center [402, 108] width 378 height 8
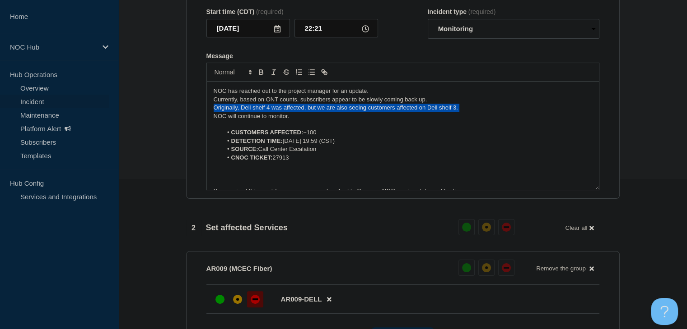
click at [298, 112] on p "Originally, Dell shelf 4 was affected, but we are also seeing customers affecte…" at bounding box center [402, 108] width 378 height 8
copy p "Originally, Dell shelf 4 was affected, but we are also seeing customers affecte…"
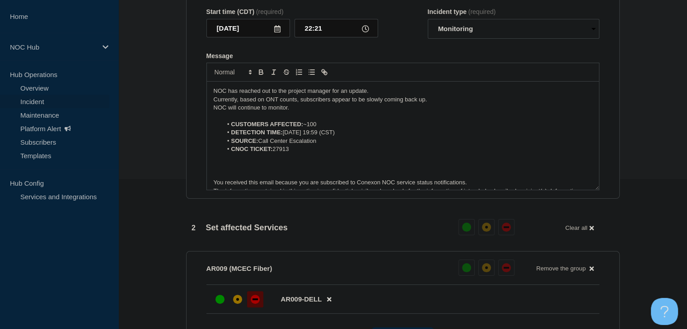
click at [382, 95] on p "NOC has reached out to the project manager for an update." at bounding box center [402, 91] width 378 height 8
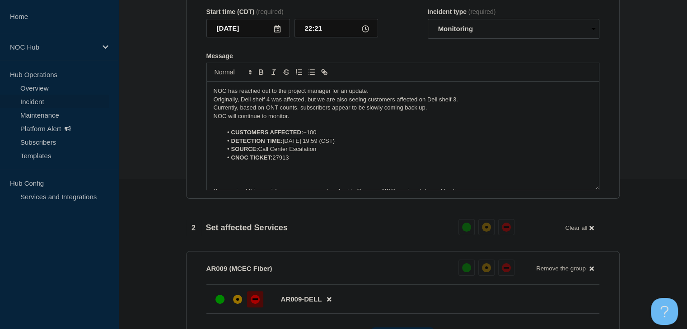
scroll to position [420, 0]
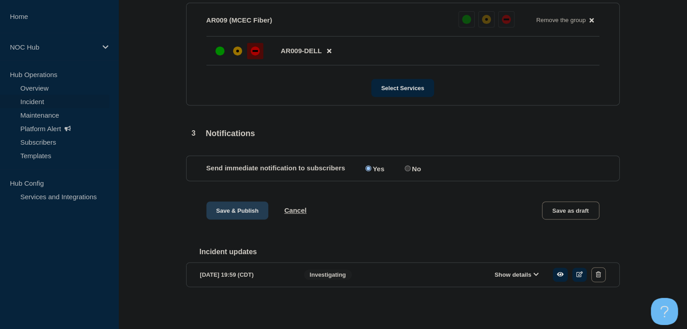
click at [248, 208] on button "Save & Publish" at bounding box center [237, 211] width 62 height 18
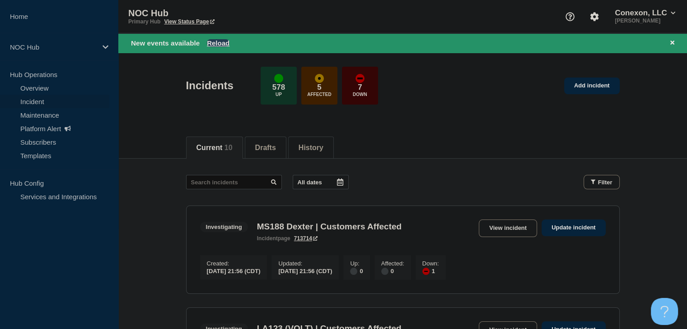
click at [217, 42] on button "Reload" at bounding box center [218, 43] width 23 height 8
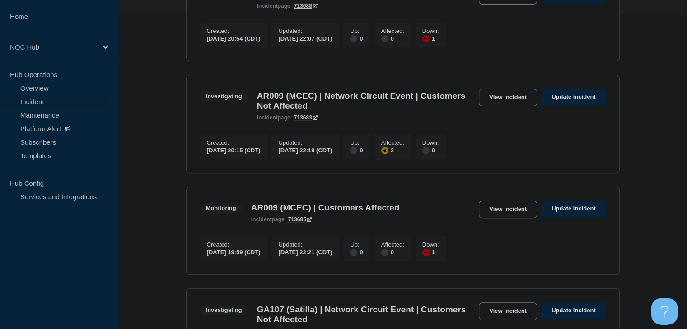
scroll to position [361, 0]
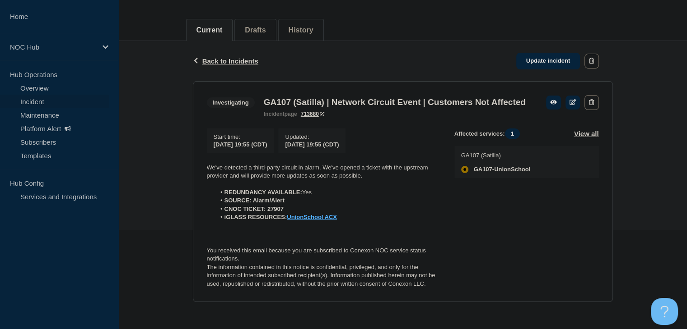
scroll to position [114, 0]
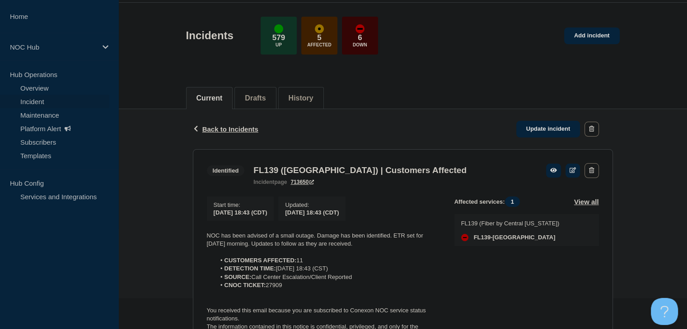
scroll to position [45, 0]
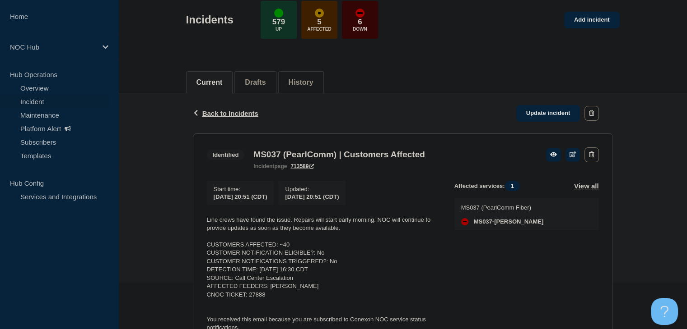
scroll to position [90, 0]
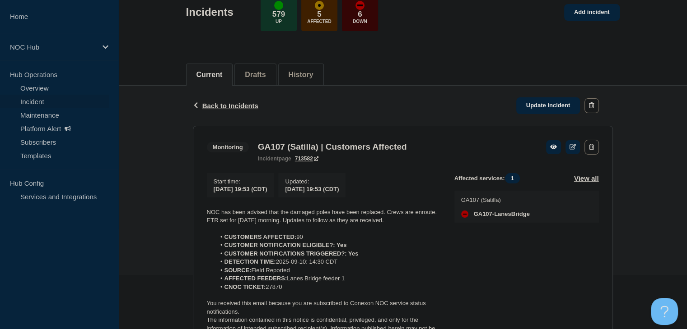
scroll to position [90, 0]
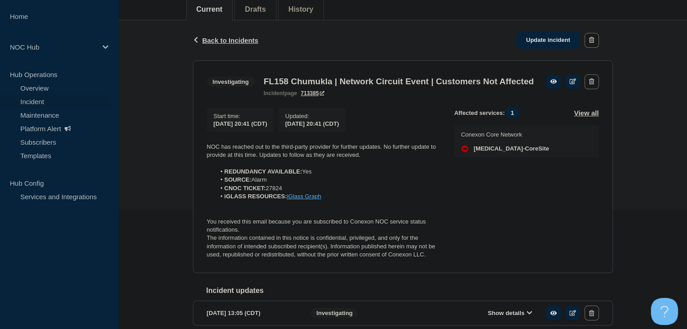
scroll to position [135, 0]
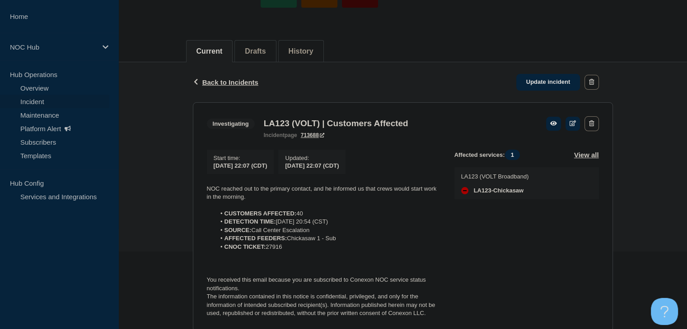
scroll to position [45, 0]
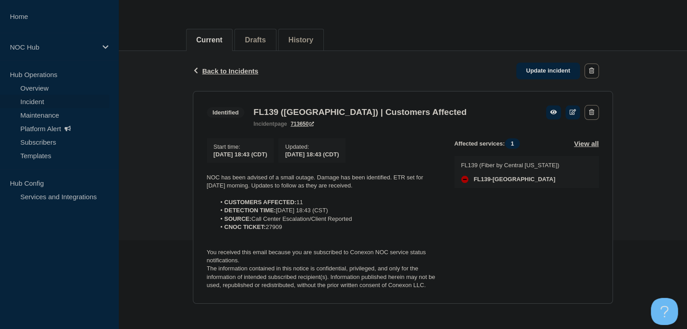
scroll to position [94, 0]
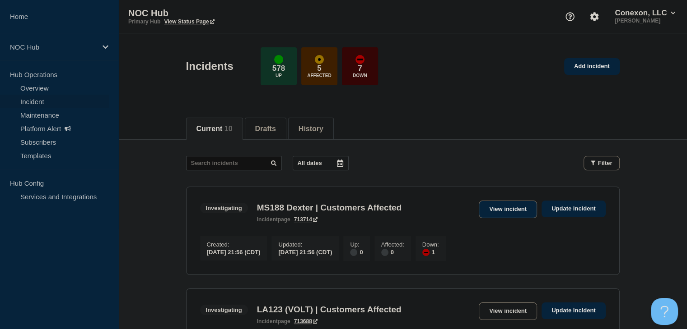
click at [521, 209] on link "View incident" at bounding box center [507, 210] width 58 height 18
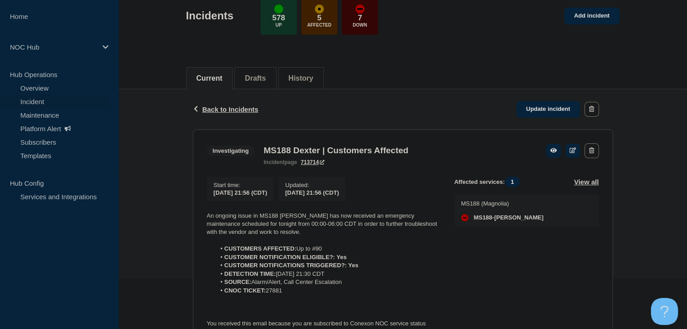
scroll to position [127, 0]
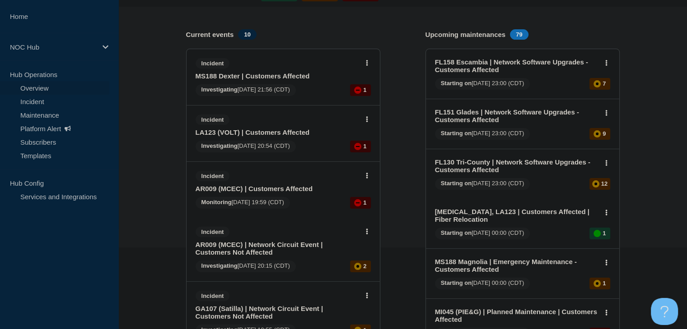
scroll to position [135, 0]
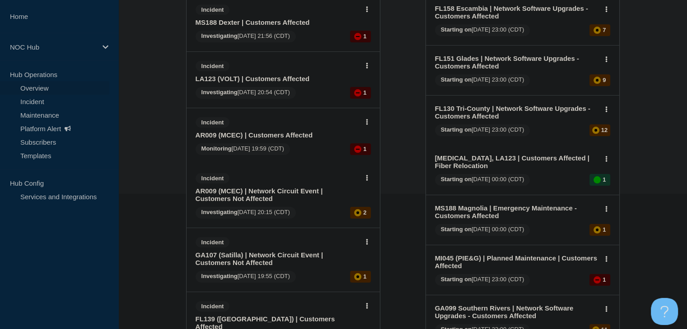
click at [237, 133] on link "AR009 (MCEC) | Customers Affected" at bounding box center [276, 135] width 163 height 8
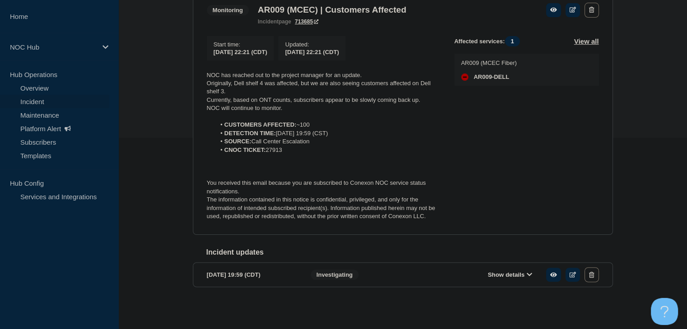
scroll to position [196, 0]
drag, startPoint x: 495, startPoint y: 273, endPoint x: 486, endPoint y: 262, distance: 14.1
click at [495, 273] on button "Show details" at bounding box center [510, 275] width 50 height 8
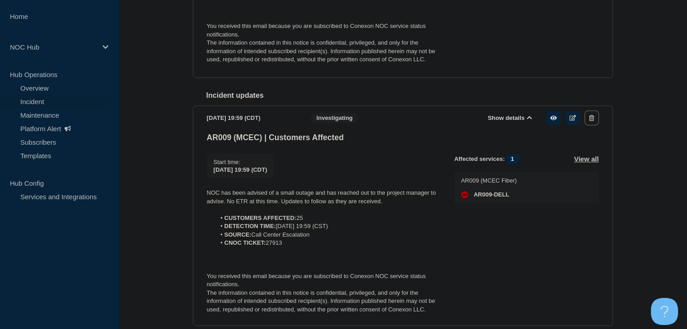
scroll to position [394, 0]
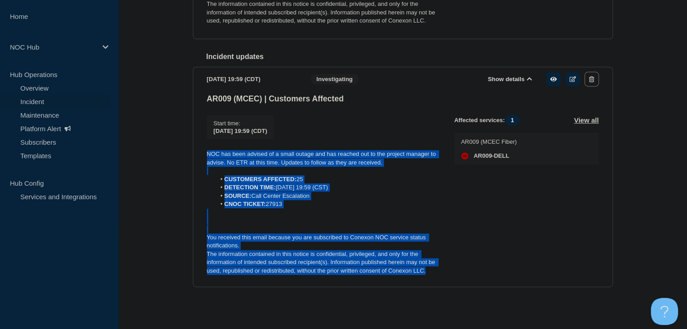
drag, startPoint x: 437, startPoint y: 270, endPoint x: 175, endPoint y: 152, distance: 287.1
click at [175, 152] on div "Back Back to Incidents Update incident Monitoring AR009 (MCEC) | Customers Affe…" at bounding box center [402, 35] width 568 height 564
copy div "NOC has been advised of a small outage and has reached out to the project manag…"
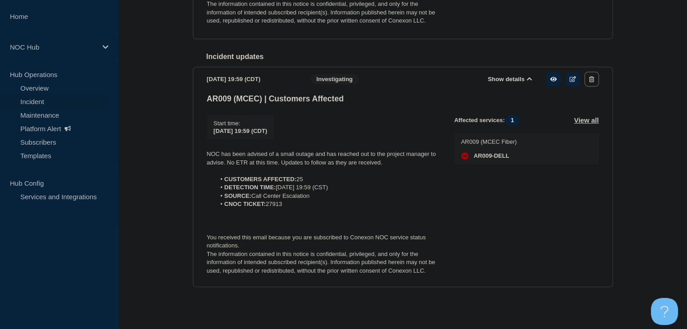
click at [335, 106] on div "AR009 (MCEC) | Customers Affected Start time : 2025-09-10 19:59 (CDT) Start tim…" at bounding box center [403, 188] width 392 height 188
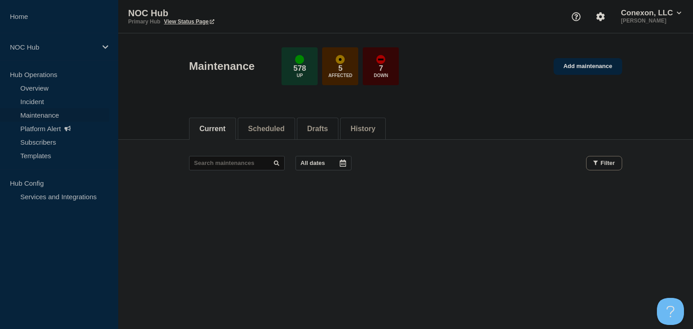
click at [51, 113] on link "Maintenance" at bounding box center [54, 115] width 109 height 14
click at [269, 128] on button "Scheduled" at bounding box center [266, 129] width 37 height 8
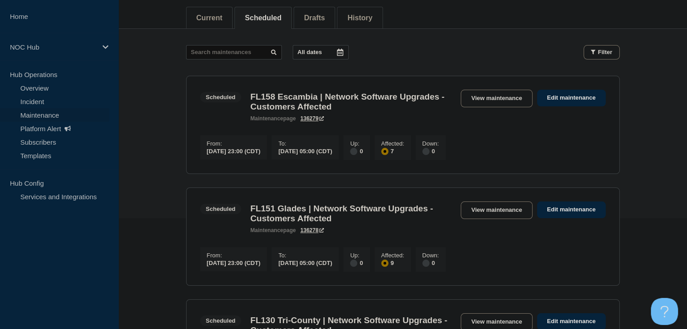
scroll to position [90, 0]
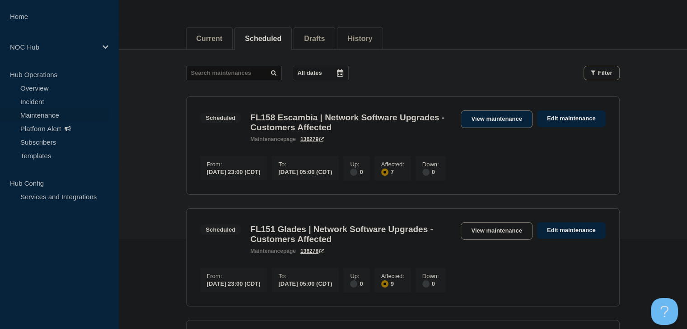
click at [477, 120] on link "View maintenance" at bounding box center [495, 120] width 71 height 18
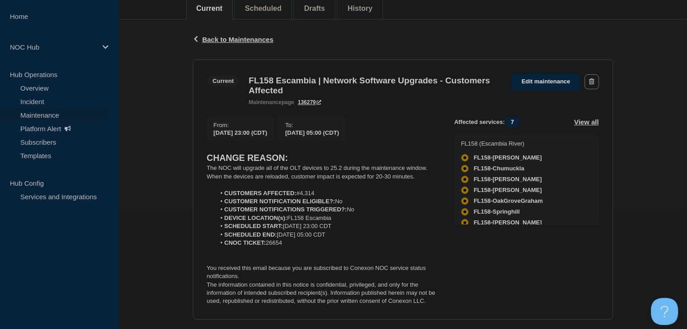
scroll to position [135, 0]
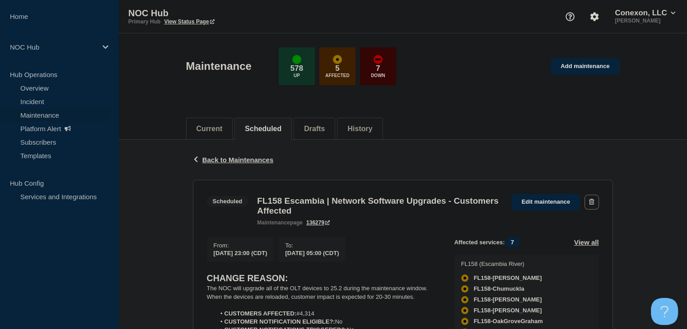
scroll to position [135, 0]
click at [52, 114] on link "Maintenance" at bounding box center [54, 115] width 109 height 14
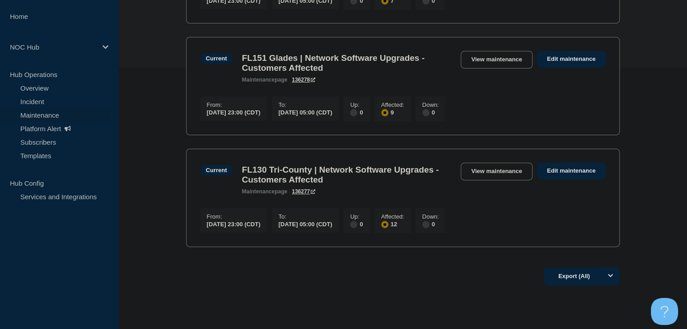
scroll to position [314, 0]
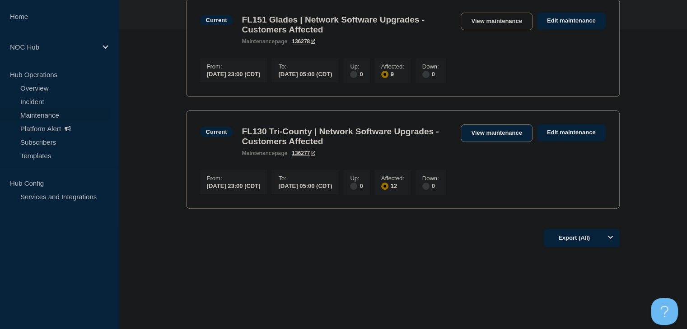
click at [497, 130] on link "View maintenance" at bounding box center [495, 134] width 71 height 18
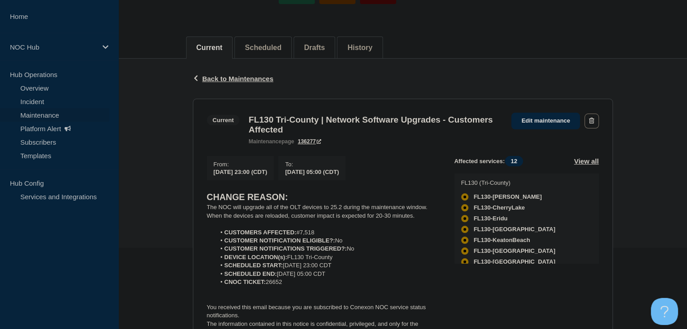
scroll to position [135, 0]
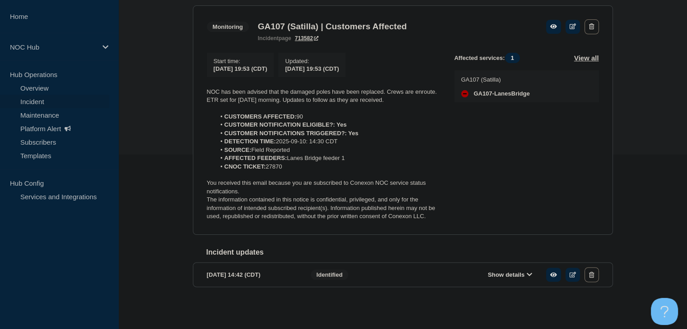
scroll to position [135, 0]
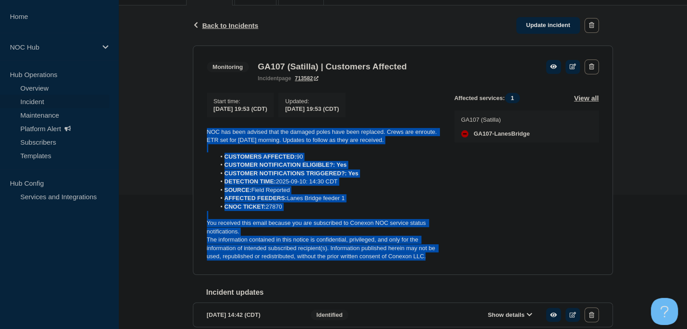
drag, startPoint x: 445, startPoint y: 260, endPoint x: 177, endPoint y: 126, distance: 299.6
click at [177, 126] on div "Back Back to Incidents Update incident Monitoring GA107 (Satilla) | Customers A…" at bounding box center [402, 180] width 568 height 351
copy div "NOC has been advised that the damaged poles have been replaced. Crews are enrou…"
drag, startPoint x: 540, startPoint y: 23, endPoint x: 268, endPoint y: 199, distance: 323.6
click at [540, 23] on link "Update incident" at bounding box center [548, 25] width 64 height 17
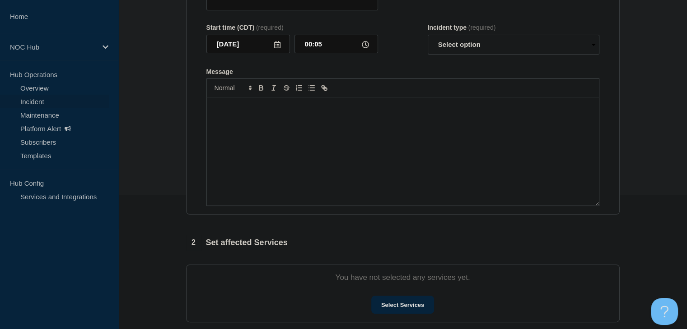
click at [268, 193] on div "Message" at bounding box center [403, 151] width 392 height 108
type input "GA107 (Satilla) | Customers Affected"
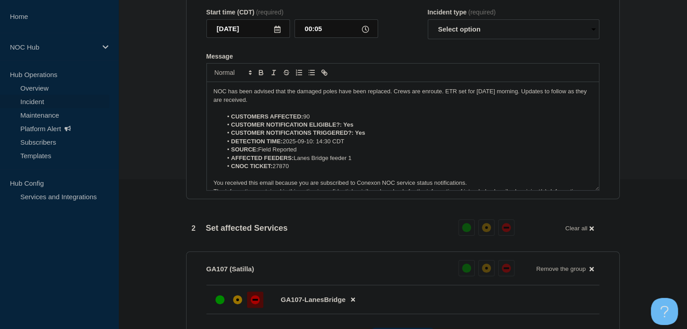
scroll to position [13, 0]
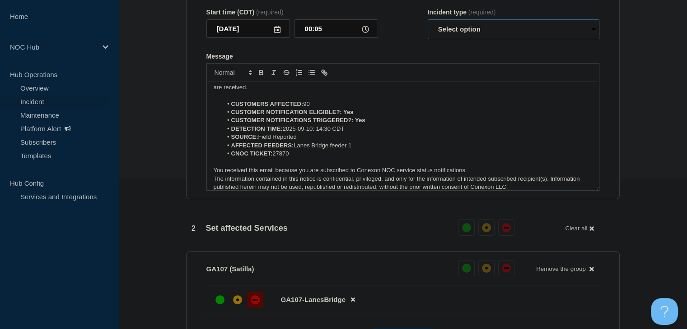
click at [459, 39] on select "Select option Investigating Identified Monitoring Resolved" at bounding box center [513, 29] width 172 height 20
select select "monitoring"
click at [427, 37] on select "Select option Investigating Identified Monitoring Resolved" at bounding box center [513, 29] width 172 height 20
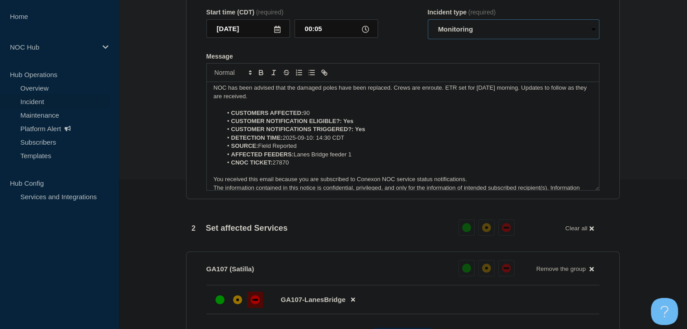
scroll to position [0, 0]
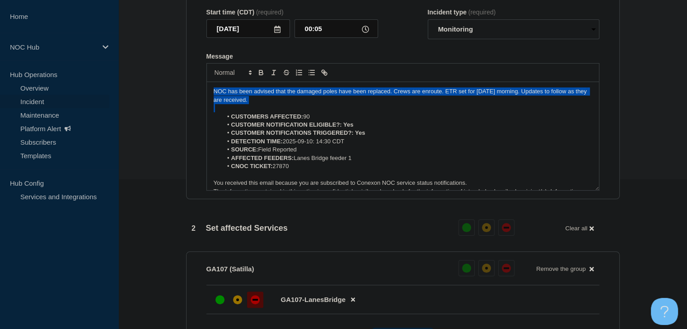
drag, startPoint x: 238, startPoint y: 118, endPoint x: 161, endPoint y: 100, distance: 79.6
click at [161, 100] on section "1 Provide details Title (required) GA107 (Satilla) | Customers Affected Start t…" at bounding box center [402, 261] width 568 height 667
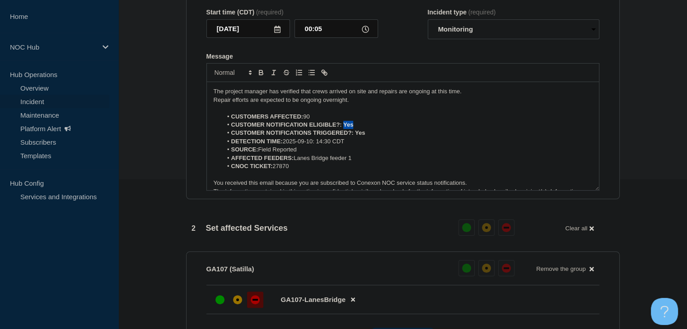
drag, startPoint x: 365, startPoint y: 142, endPoint x: 343, endPoint y: 143, distance: 21.7
click at [343, 129] on li "CUSTOMER NOTIFICATION ELIGIBLE?: Yes" at bounding box center [407, 125] width 370 height 8
click at [260, 77] on icon "Toggle bold text" at bounding box center [261, 73] width 8 height 8
drag, startPoint x: 371, startPoint y: 153, endPoint x: 354, endPoint y: 153, distance: 16.7
click at [354, 137] on li "CUSTOMER NOTIFICATIONS TRIGGERED?: Yes" at bounding box center [407, 133] width 370 height 8
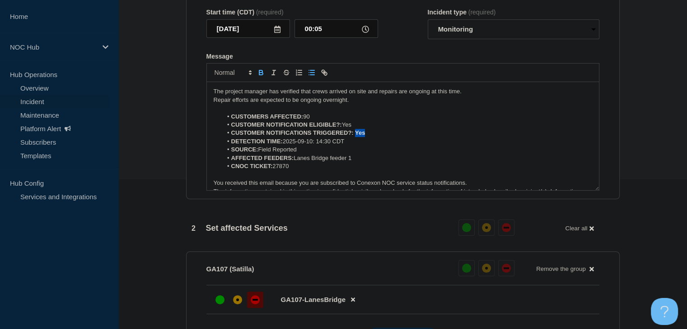
click at [261, 77] on icon "Toggle bold text" at bounding box center [261, 73] width 8 height 8
click at [241, 104] on p "Repair efforts are expected to be ongoing overnight." at bounding box center [402, 100] width 378 height 8
click at [234, 112] on p "Message" at bounding box center [402, 108] width 378 height 8
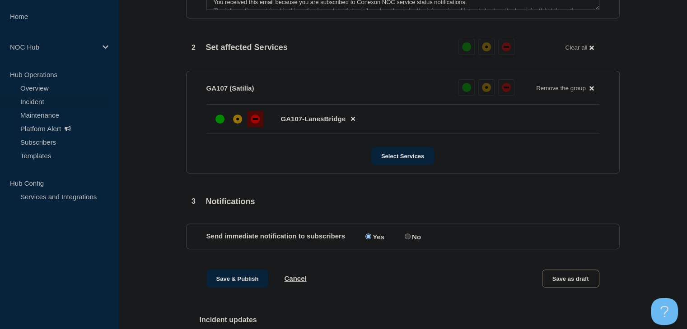
scroll to position [376, 0]
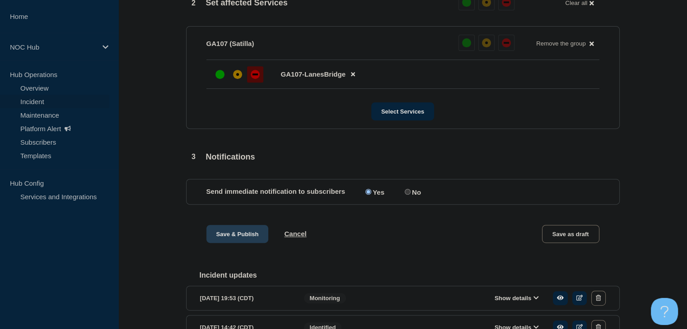
click at [246, 243] on button "Save & Publish" at bounding box center [237, 234] width 62 height 18
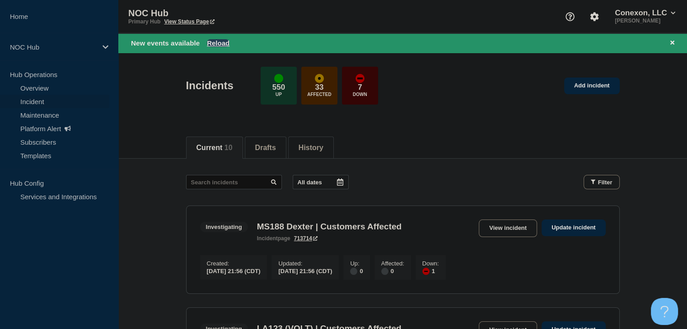
click at [223, 40] on button "Reload" at bounding box center [218, 43] width 23 height 8
